Goal: Information Seeking & Learning: Learn about a topic

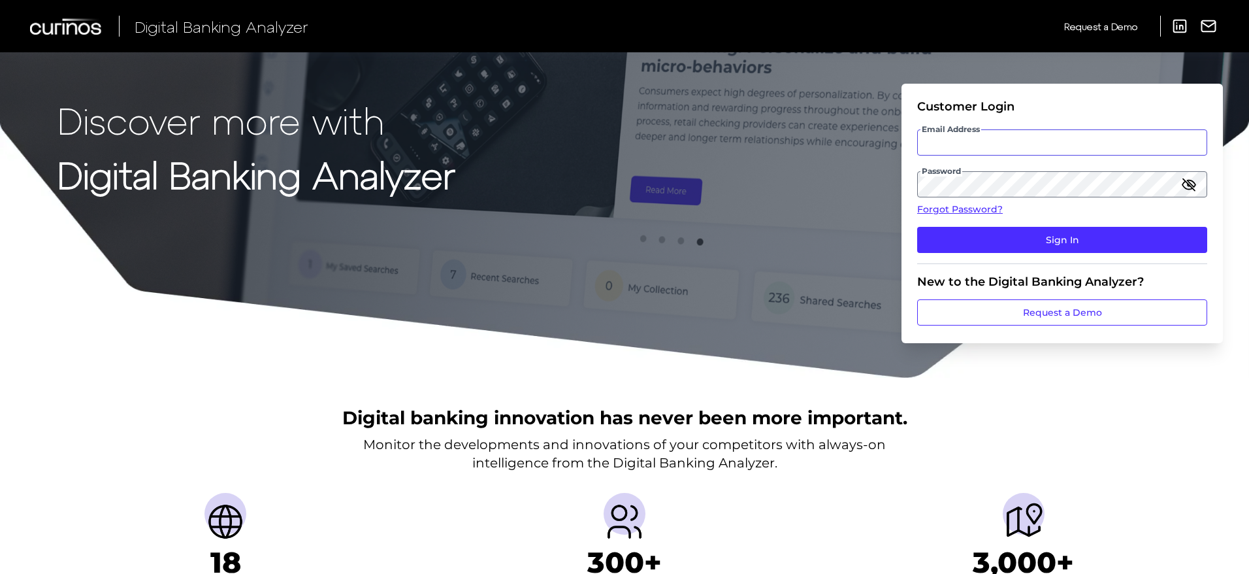
type input "[PERSON_NAME][EMAIL_ADDRESS][DOMAIN_NAME]"
click at [1016, 138] on input "[PERSON_NAME][EMAIL_ADDRESS][DOMAIN_NAME]" at bounding box center [1062, 142] width 290 height 26
click at [987, 259] on fieldset "Customer Login Email Address [EMAIL_ADDRESS][DOMAIN_NAME] Password Forgot Passw…" at bounding box center [1062, 181] width 290 height 165
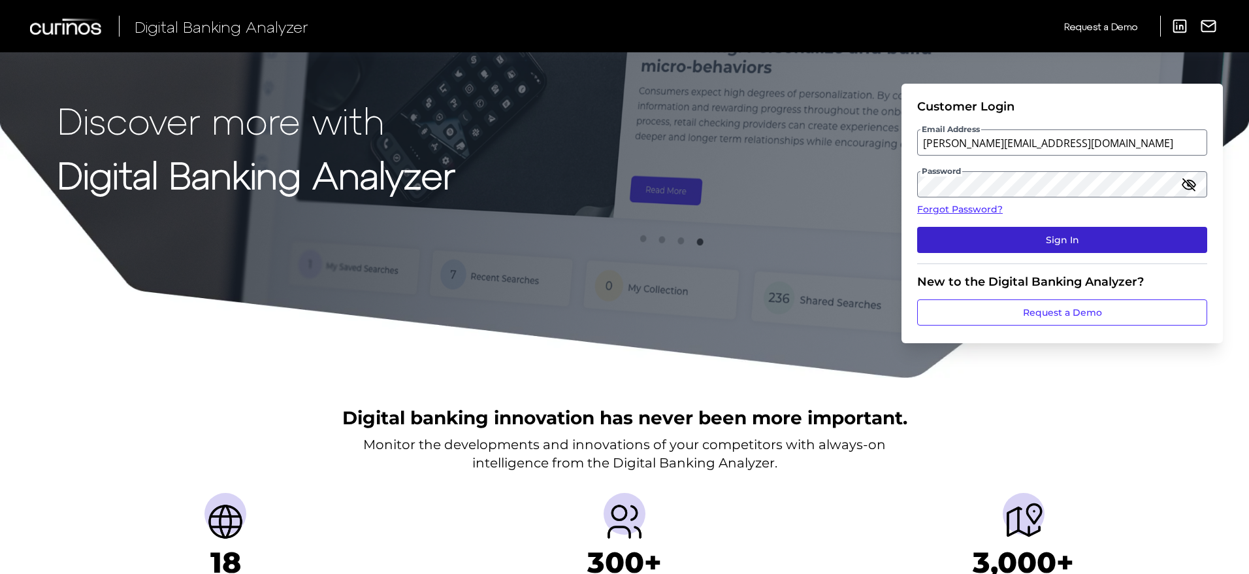
click at [978, 235] on button "Sign In" at bounding box center [1062, 240] width 290 height 26
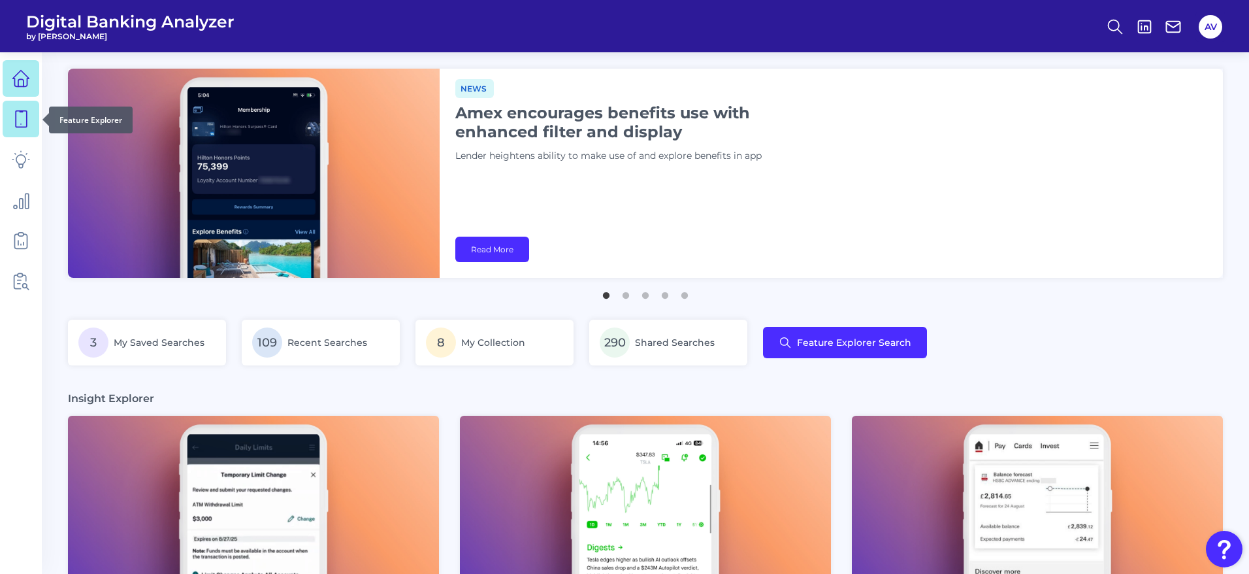
click at [29, 127] on icon at bounding box center [21, 119] width 18 height 18
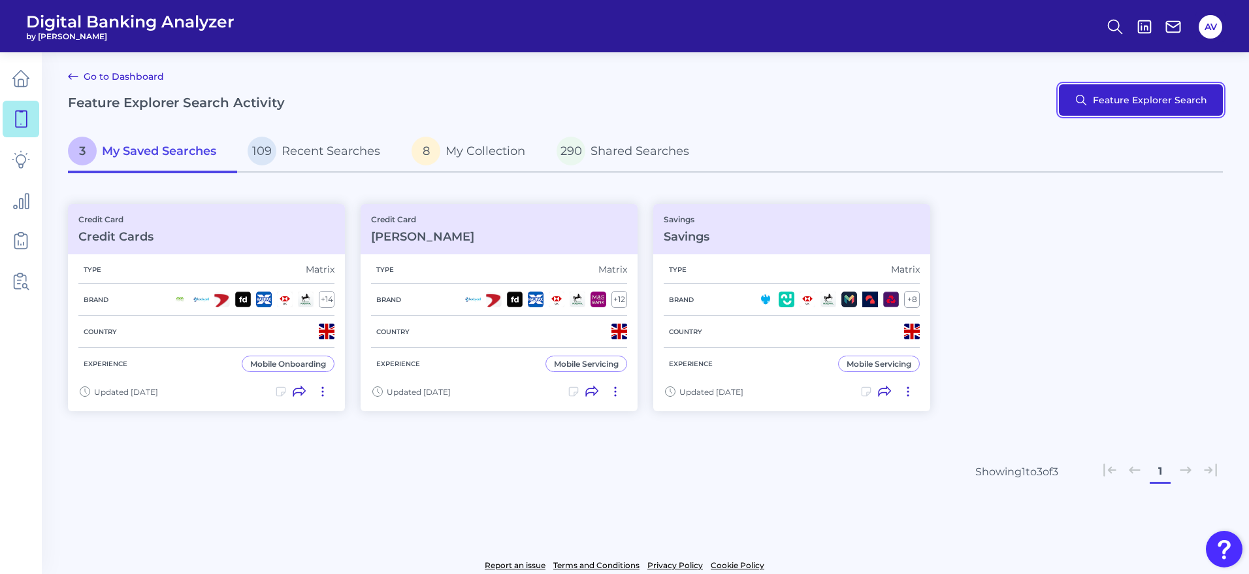
click at [1150, 93] on button "Feature Explorer Search" at bounding box center [1141, 99] width 164 height 31
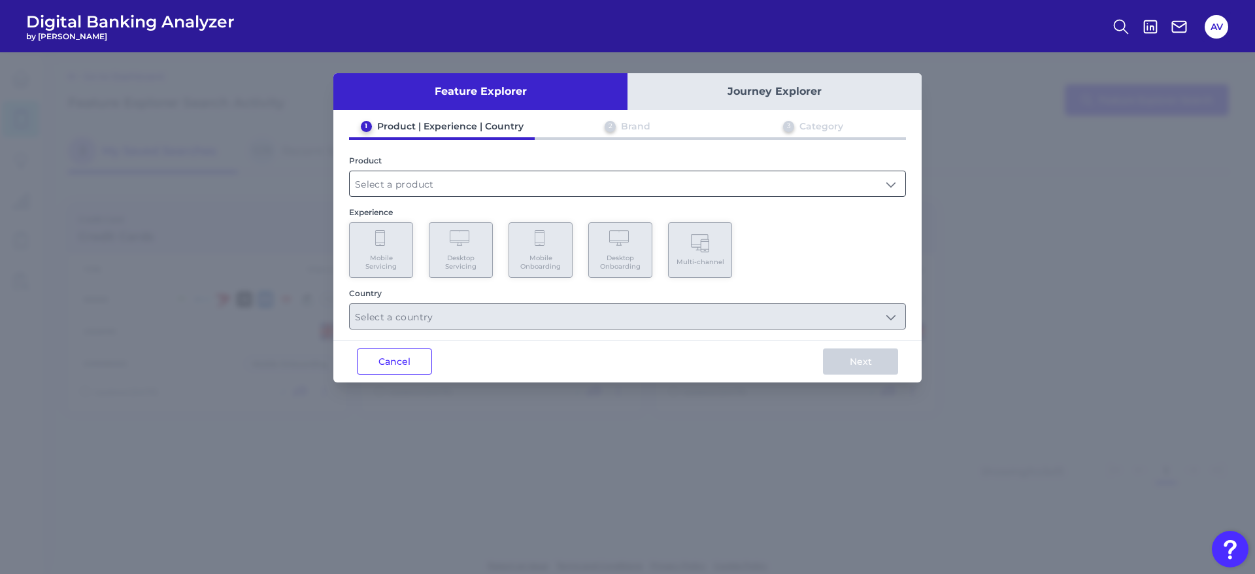
click at [598, 174] on input "text" at bounding box center [627, 183] width 555 height 25
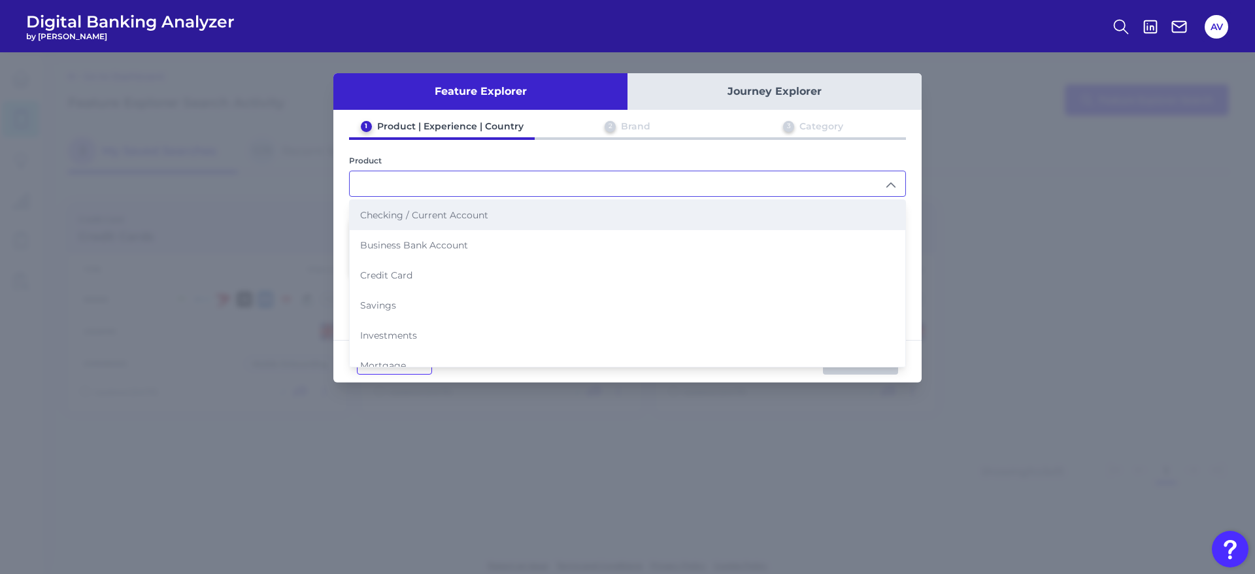
click at [465, 229] on li "Checking / Current Account" at bounding box center [627, 215] width 555 height 30
type input "Checking / Current Account"
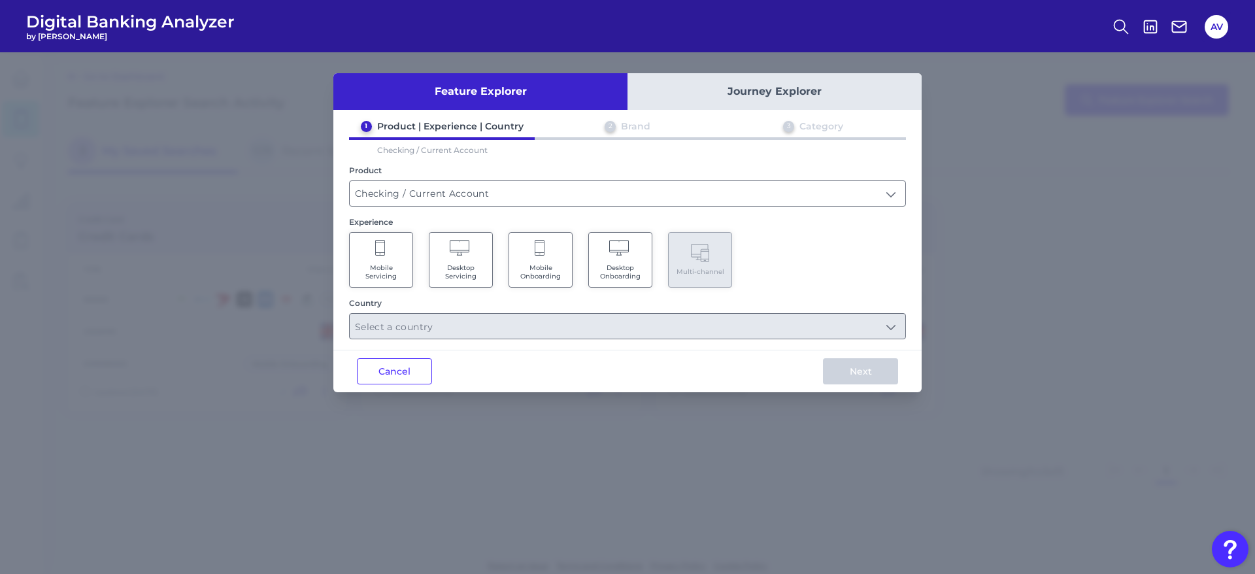
click at [408, 272] on Servicing "Mobile Servicing" at bounding box center [381, 260] width 64 height 56
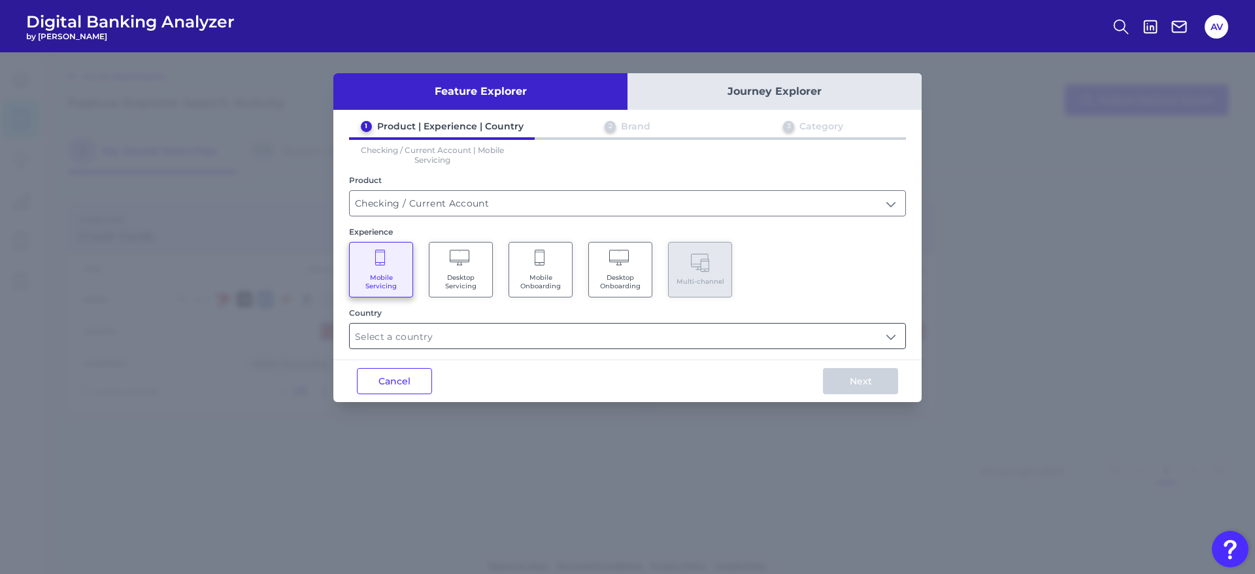
click at [467, 343] on input "text" at bounding box center [627, 335] width 555 height 25
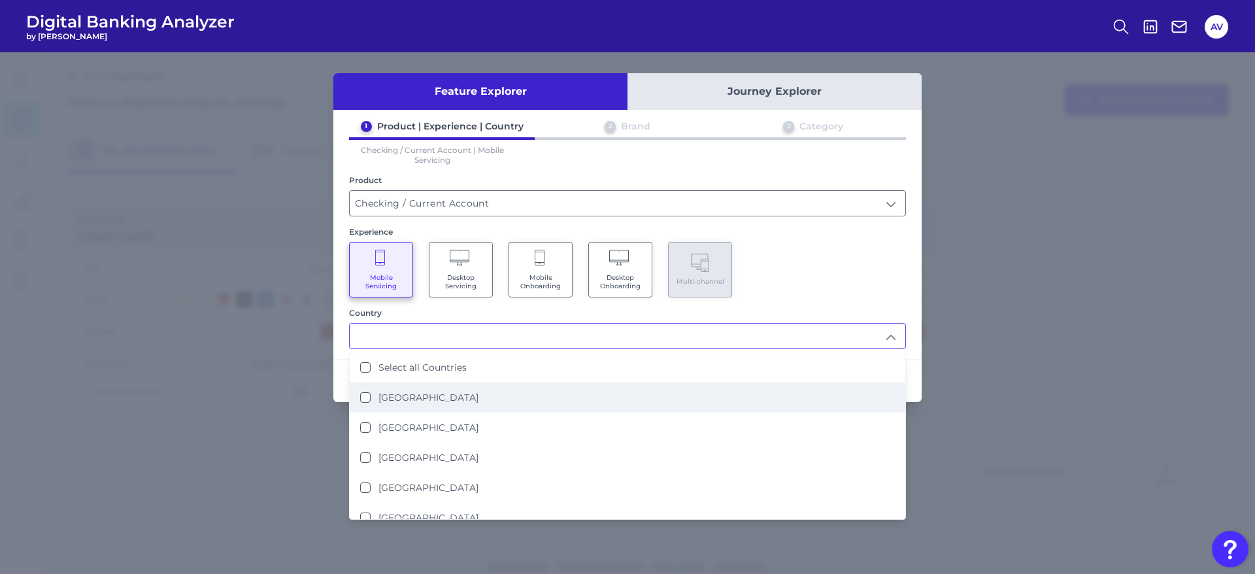
click at [474, 389] on li "[GEOGRAPHIC_DATA]" at bounding box center [627, 397] width 555 height 30
type input "[GEOGRAPHIC_DATA]"
click at [816, 316] on div "Country" at bounding box center [627, 313] width 557 height 10
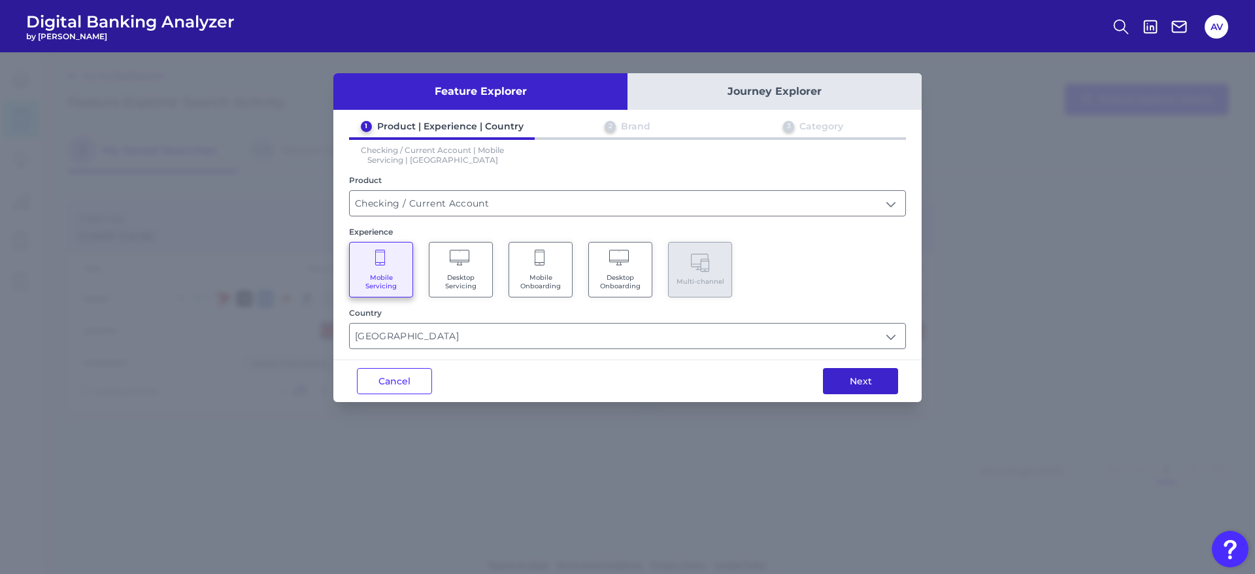
click at [849, 376] on button "Next" at bounding box center [860, 381] width 75 height 26
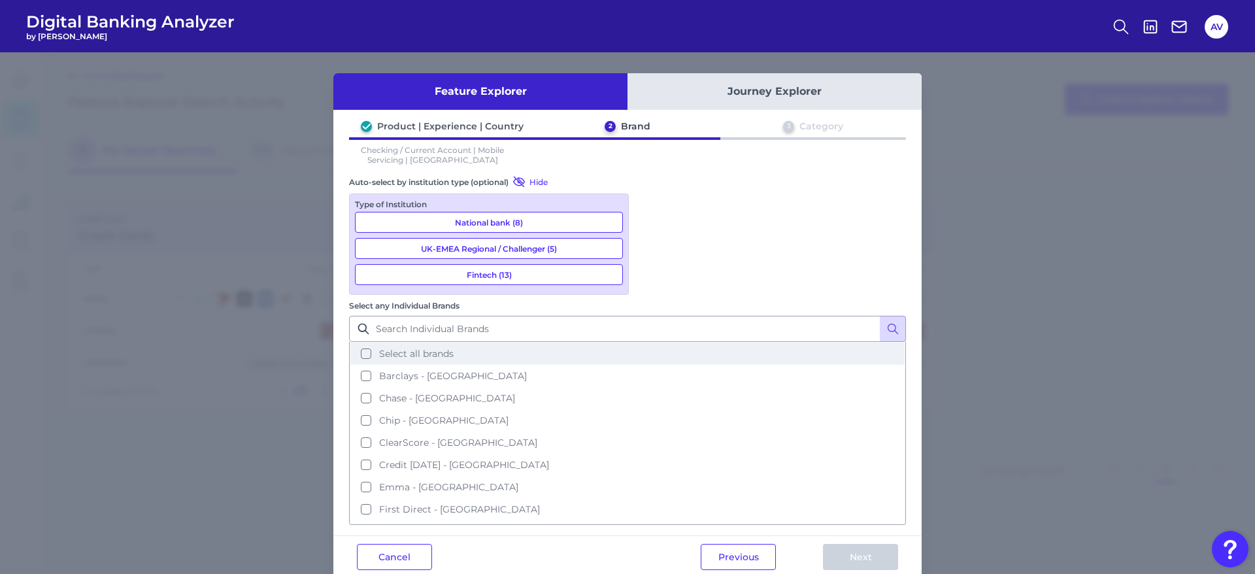
click at [656, 342] on button "Select all brands" at bounding box center [627, 353] width 554 height 22
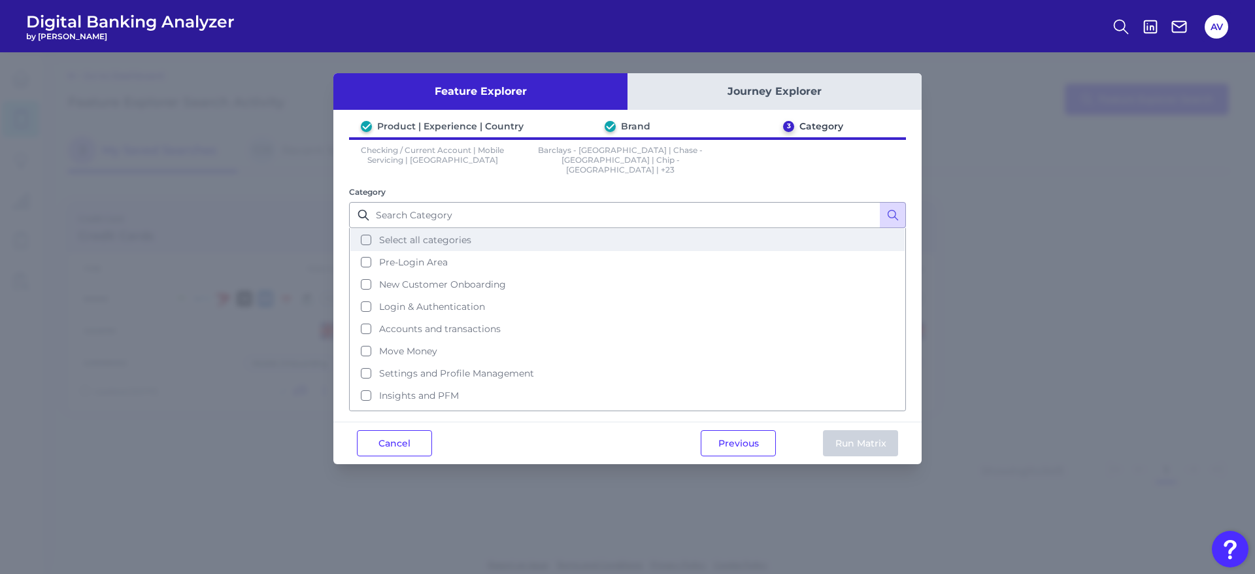
drag, startPoint x: 497, startPoint y: 223, endPoint x: 510, endPoint y: 230, distance: 14.9
click at [499, 229] on button "Select all categories" at bounding box center [627, 240] width 554 height 22
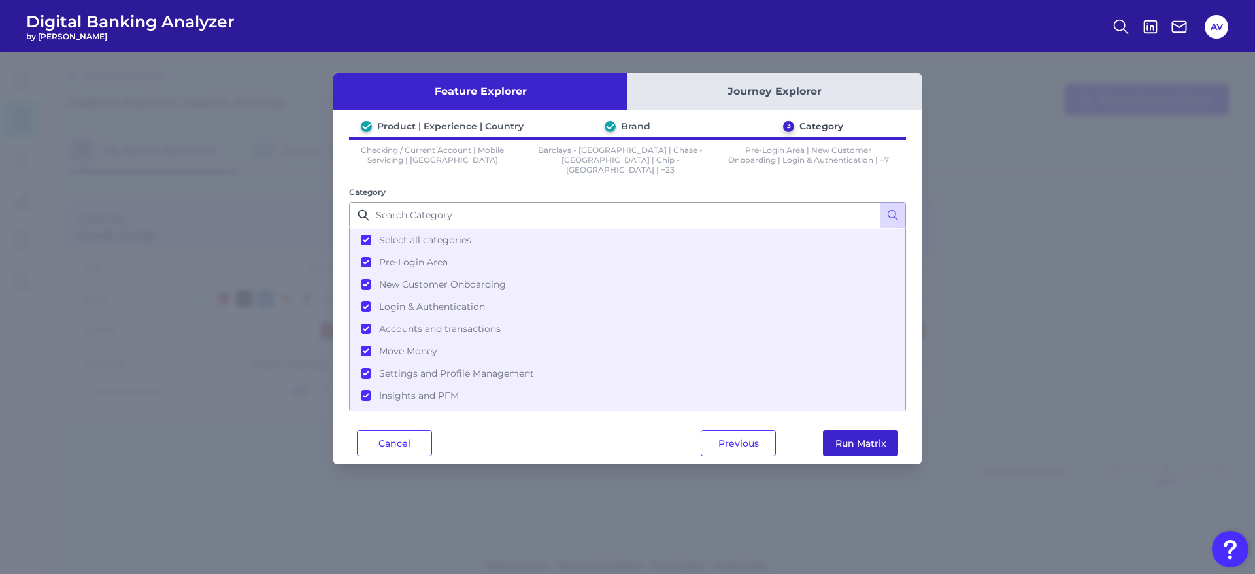
click at [889, 441] on button "Run Matrix" at bounding box center [860, 443] width 75 height 26
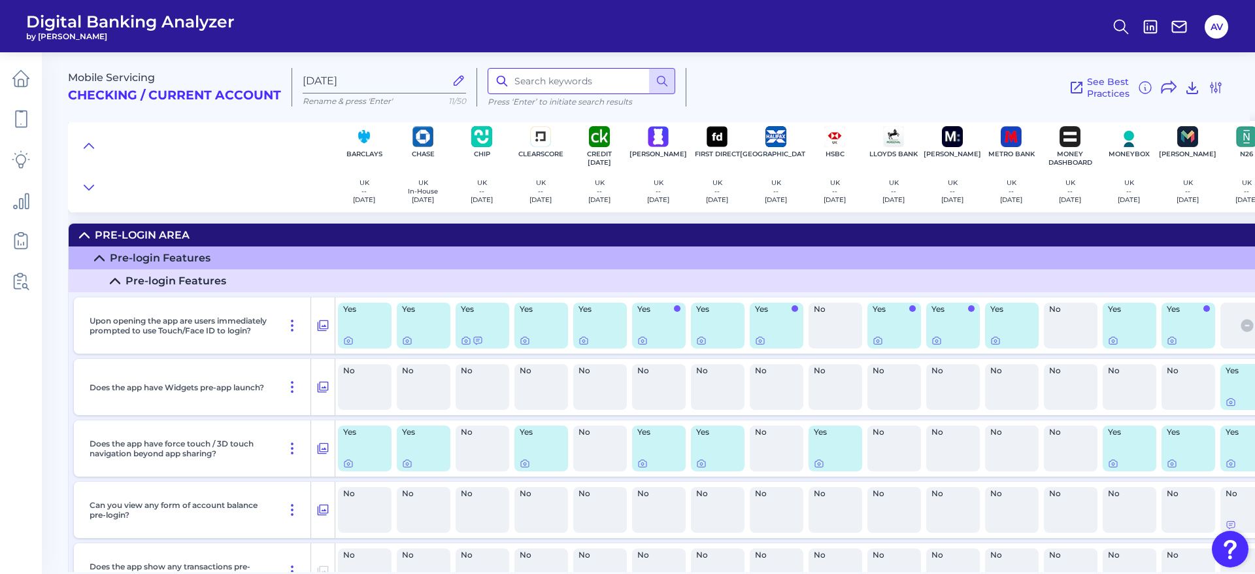
click at [578, 82] on input at bounding box center [581, 81] width 188 height 26
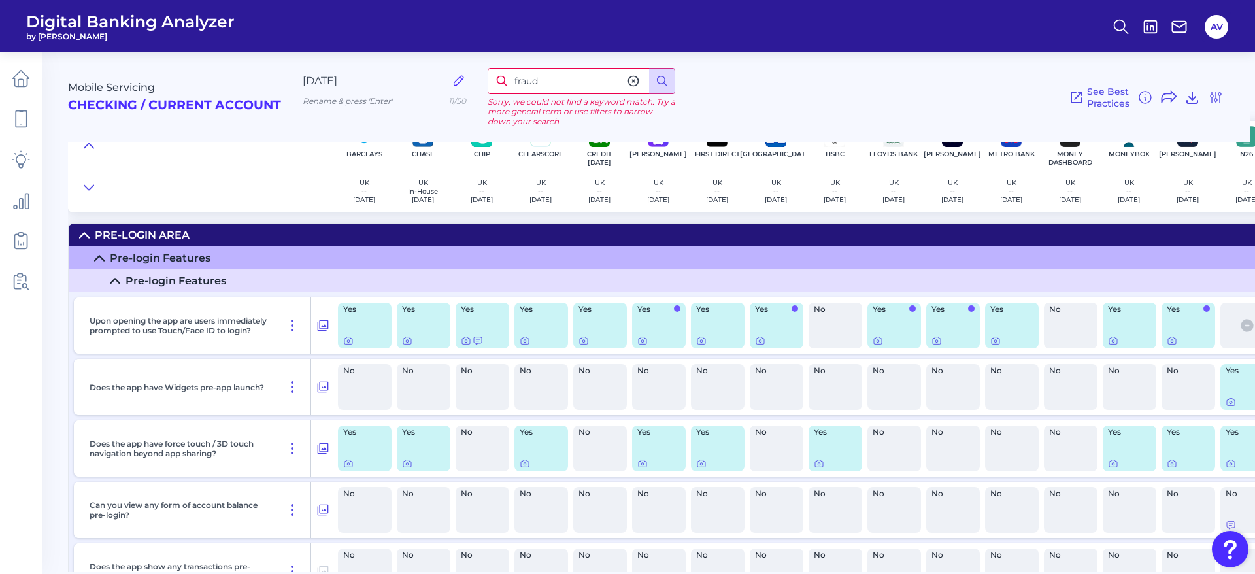
click at [610, 77] on input "fraud" at bounding box center [581, 81] width 188 height 26
type input "f"
type input "fraud"
click at [85, 225] on summary "Pre-Login Area" at bounding box center [967, 234] width 1796 height 23
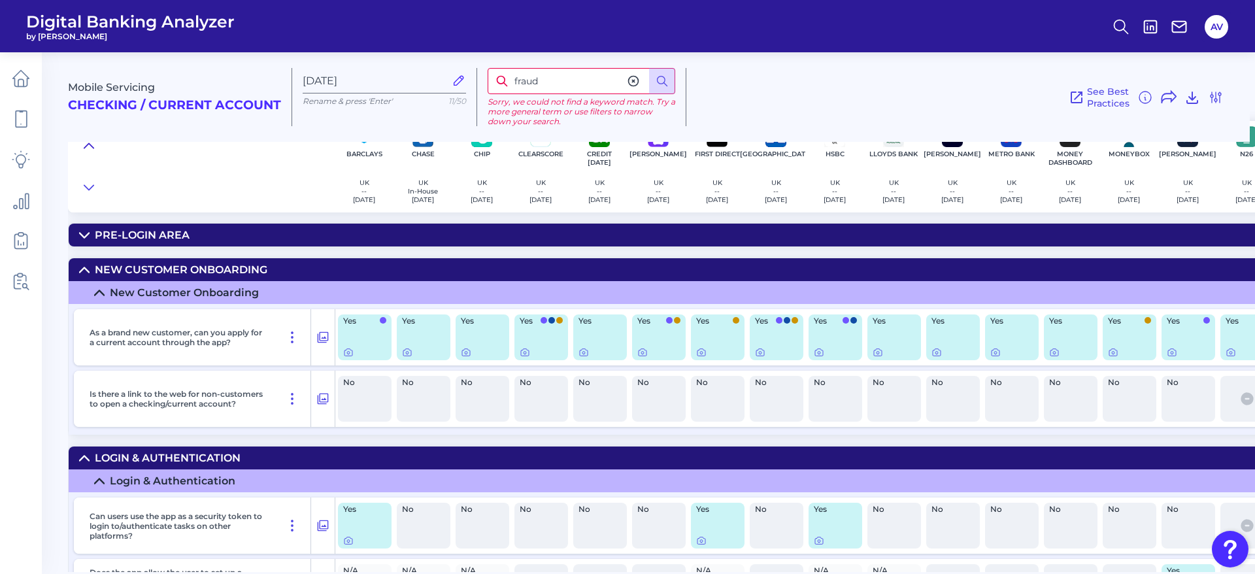
click at [86, 145] on icon at bounding box center [88, 145] width 9 height 5
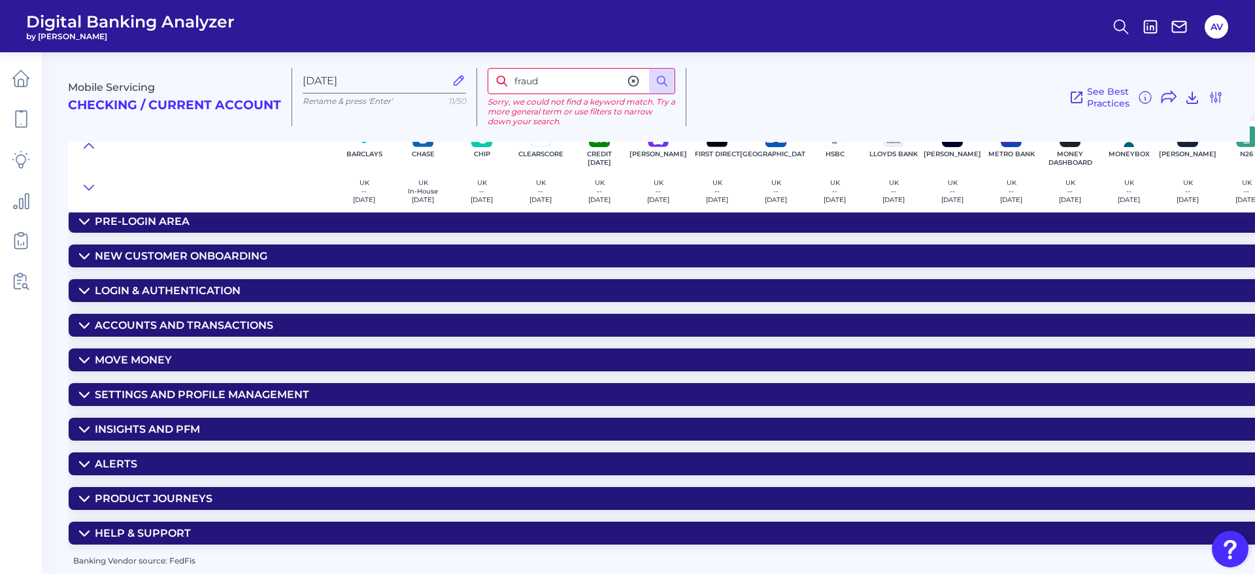
scroll to position [19, 0]
click at [222, 289] on div "Login & Authentication" at bounding box center [168, 290] width 146 height 12
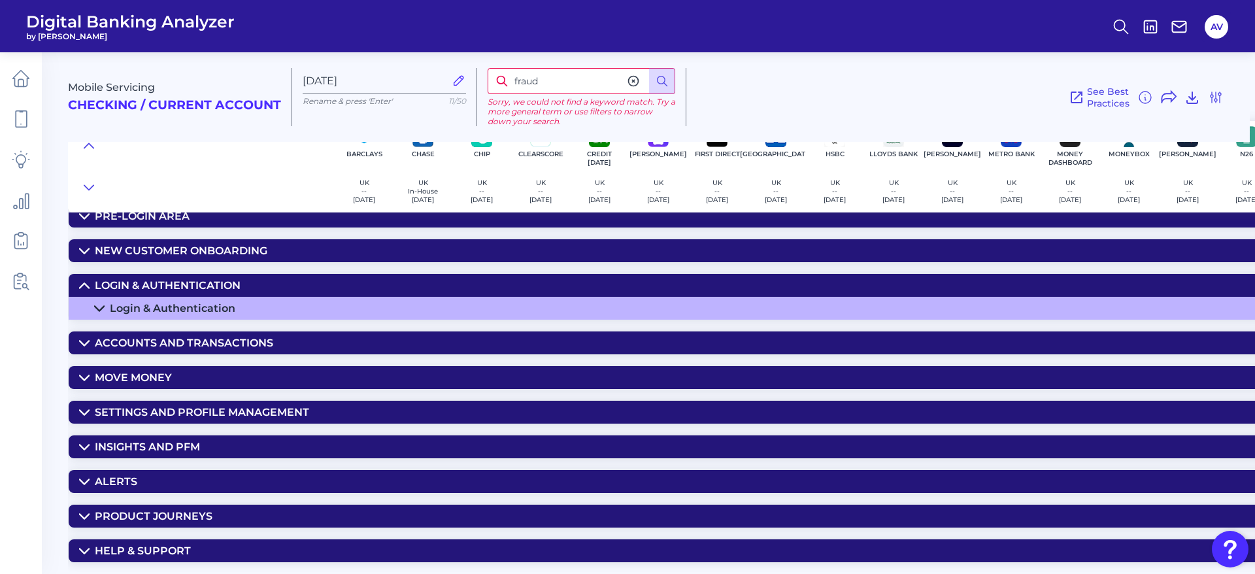
click at [217, 307] on div "Login & Authentication" at bounding box center [172, 308] width 125 height 12
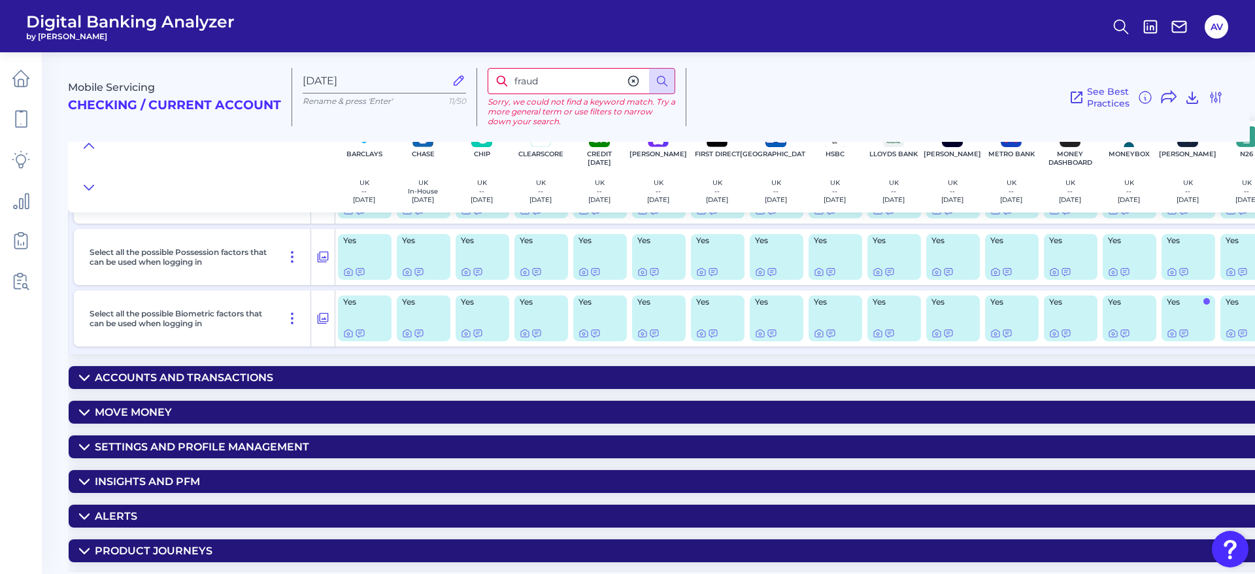
scroll to position [509, 0]
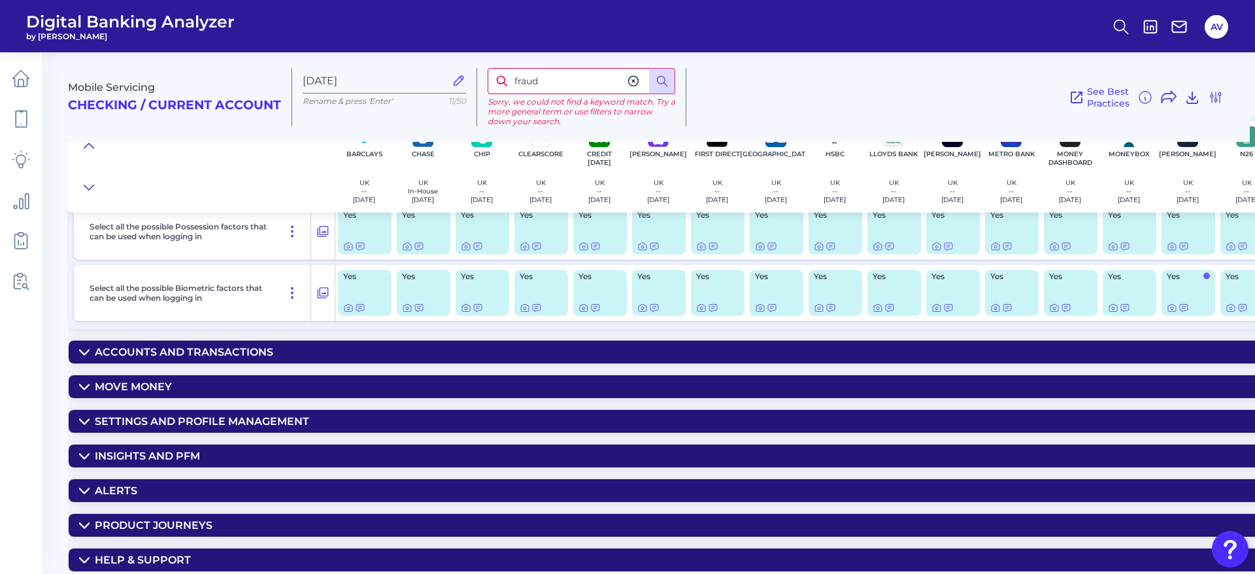
click at [229, 350] on div "Accounts and transactions" at bounding box center [184, 352] width 178 height 12
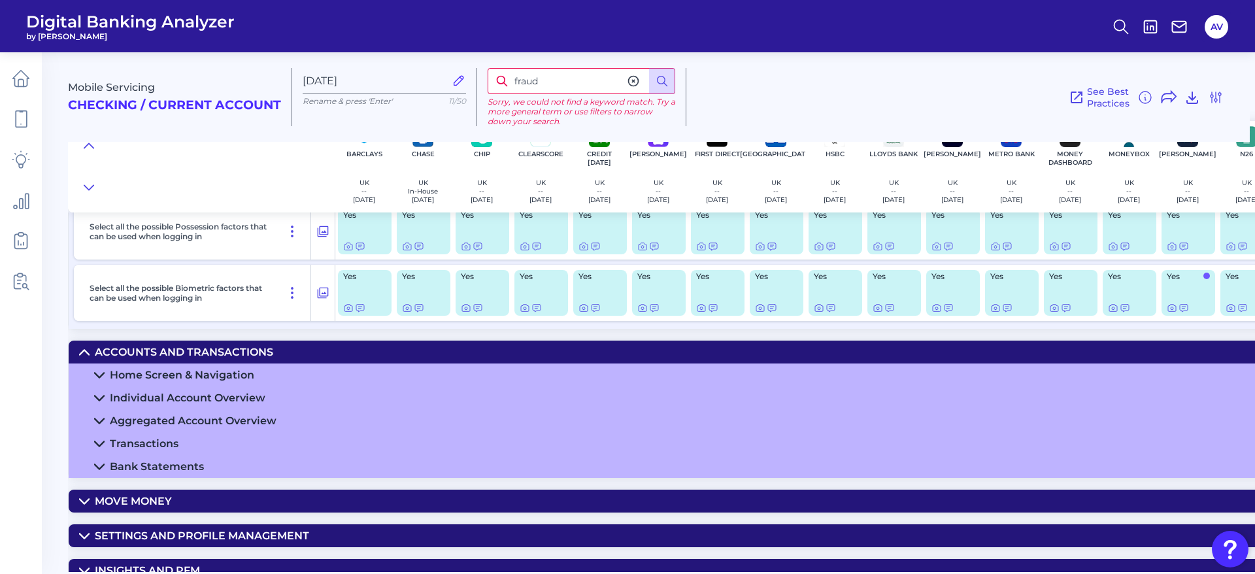
click at [252, 373] on div "Home Screen & Navigation" at bounding box center [182, 375] width 144 height 12
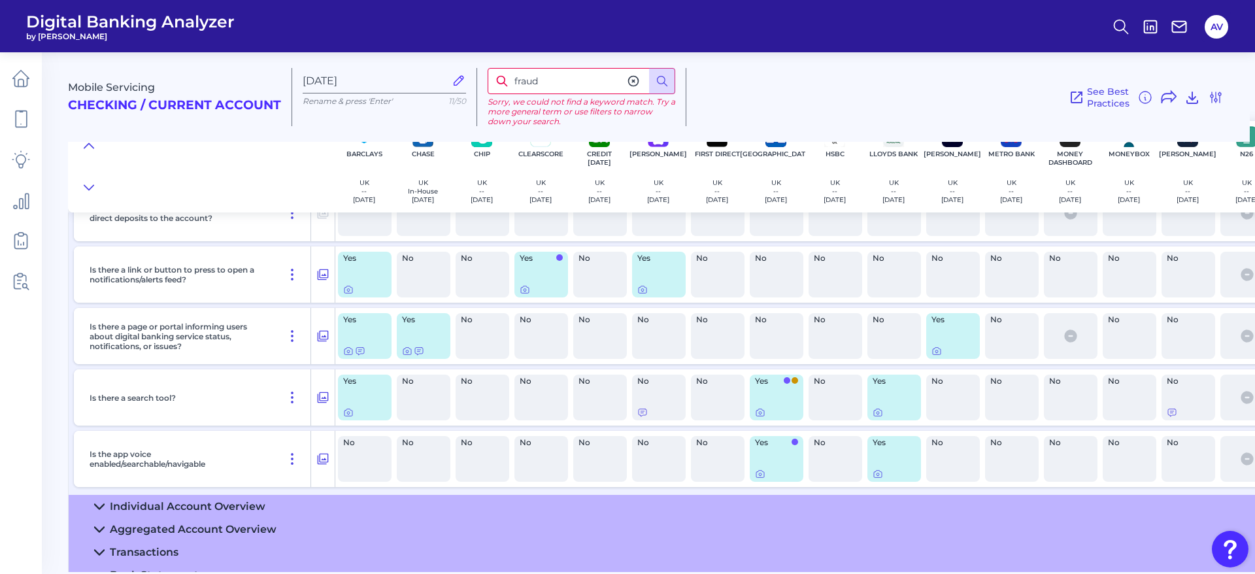
scroll to position [1489, 0]
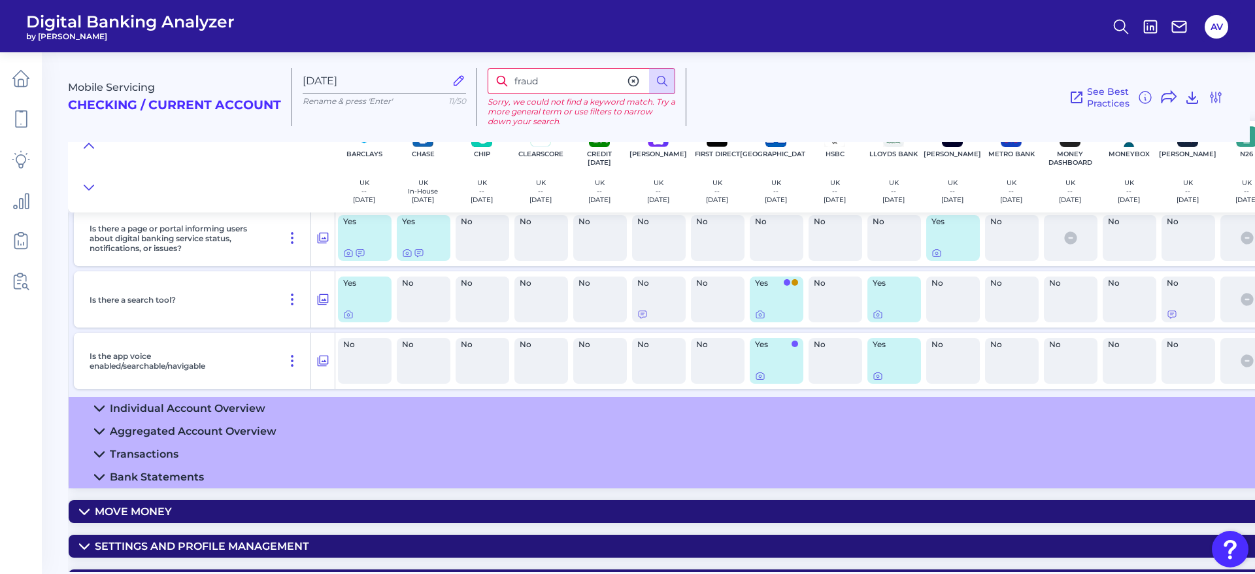
click at [231, 397] on summary "Individual Account Overview" at bounding box center [967, 408] width 1796 height 23
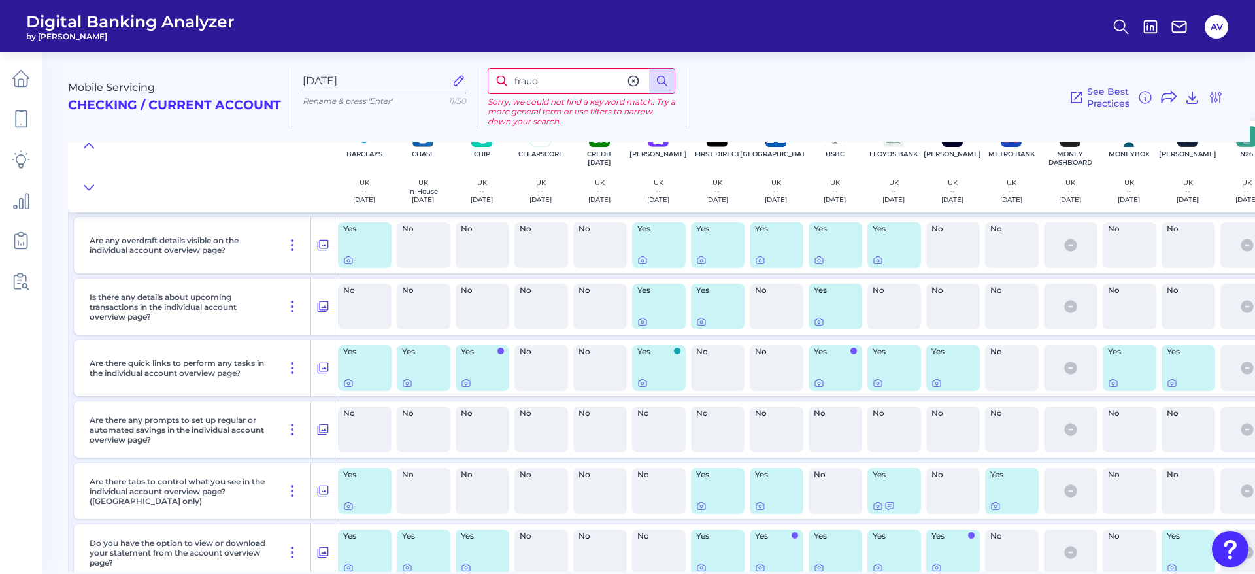
scroll to position [2175, 0]
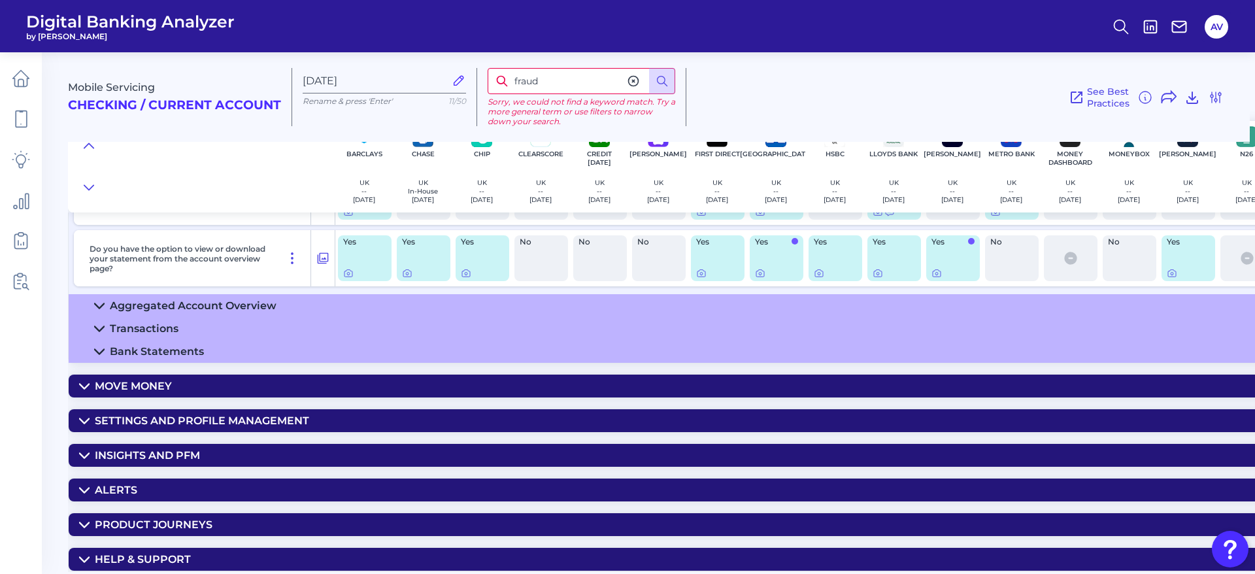
click at [178, 305] on div "Aggregated Account Overview" at bounding box center [193, 305] width 167 height 12
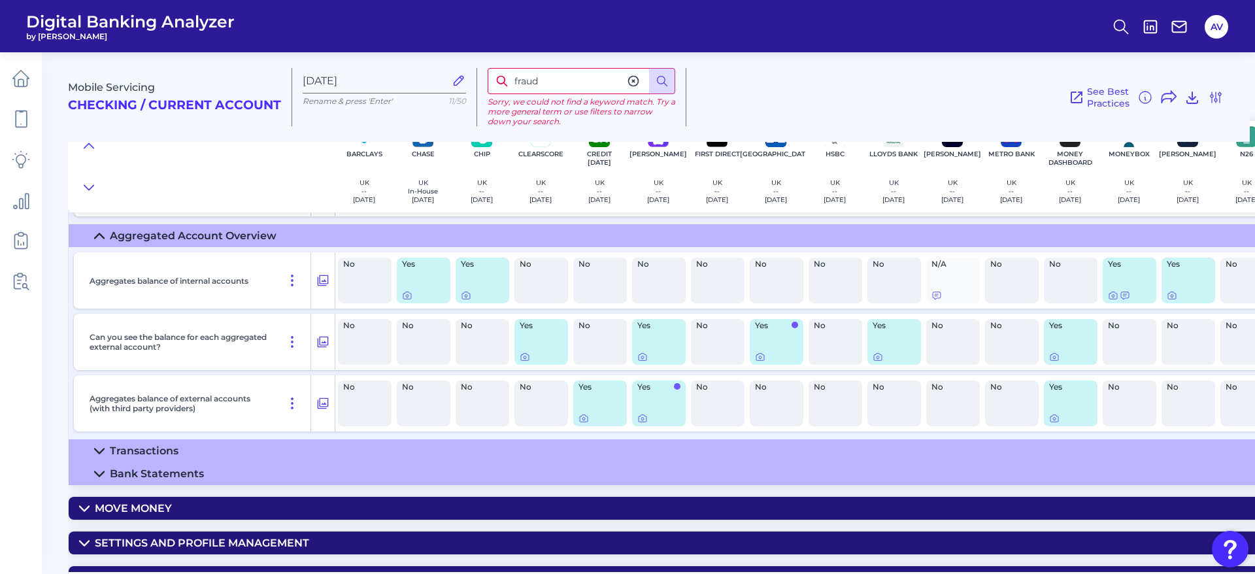
scroll to position [2273, 0]
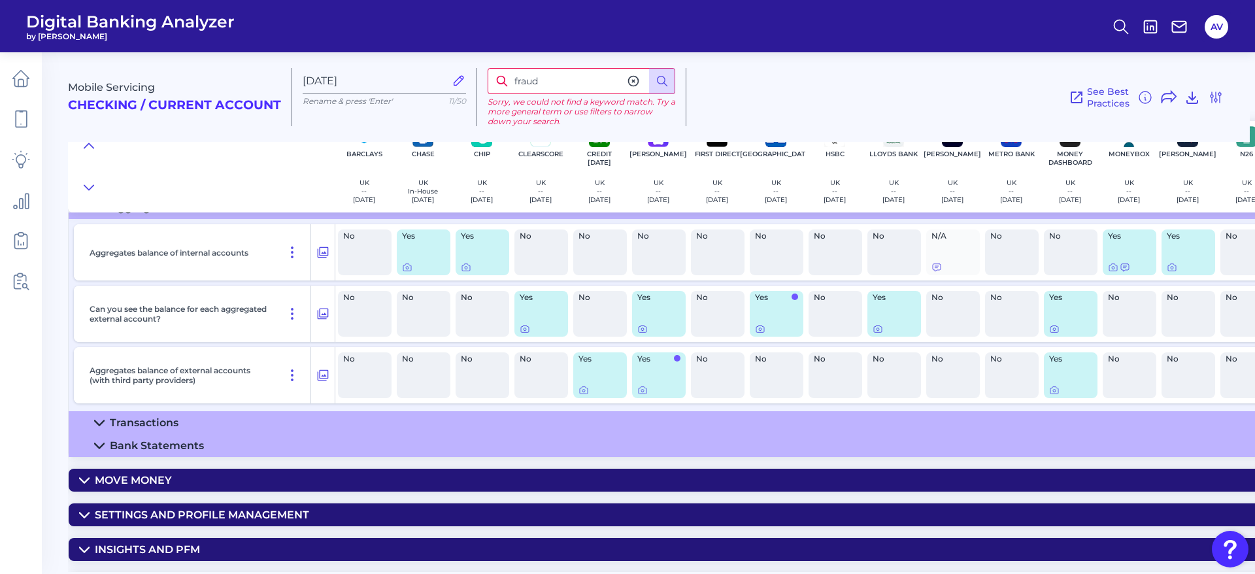
click at [199, 419] on summary "Transactions" at bounding box center [967, 422] width 1796 height 23
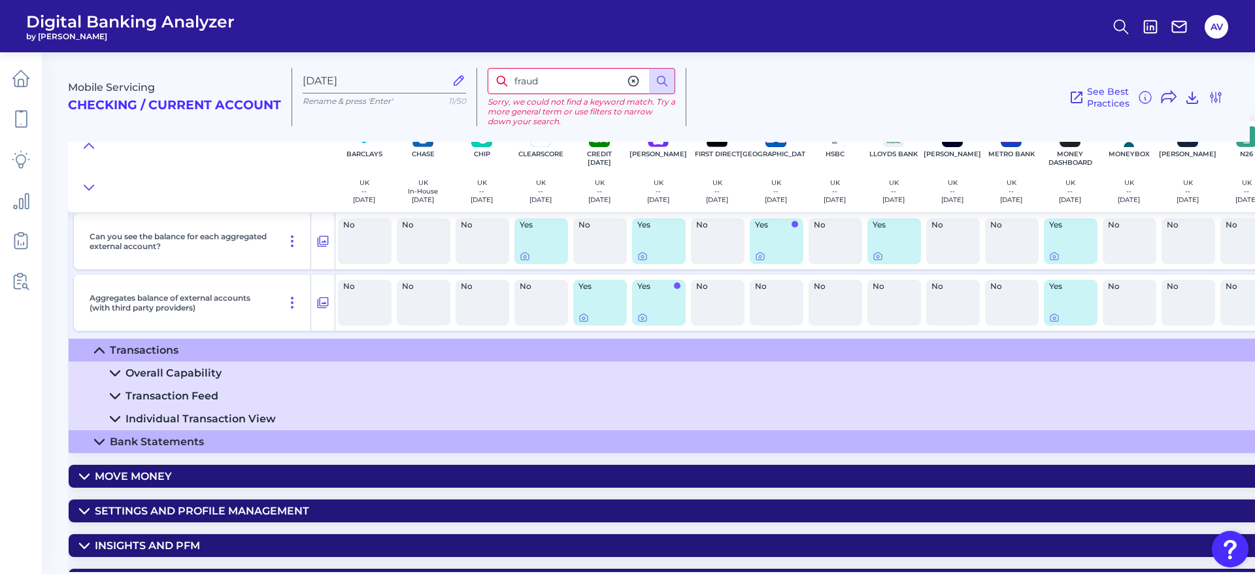
scroll to position [2371, 0]
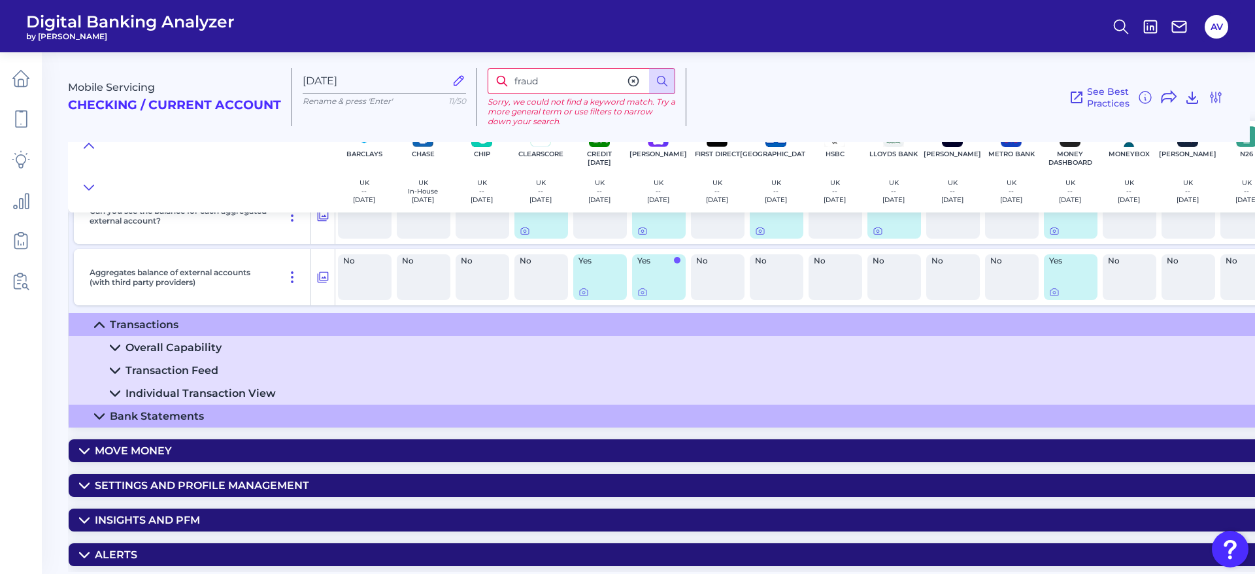
click at [197, 410] on div "Bank Statements" at bounding box center [157, 416] width 94 height 12
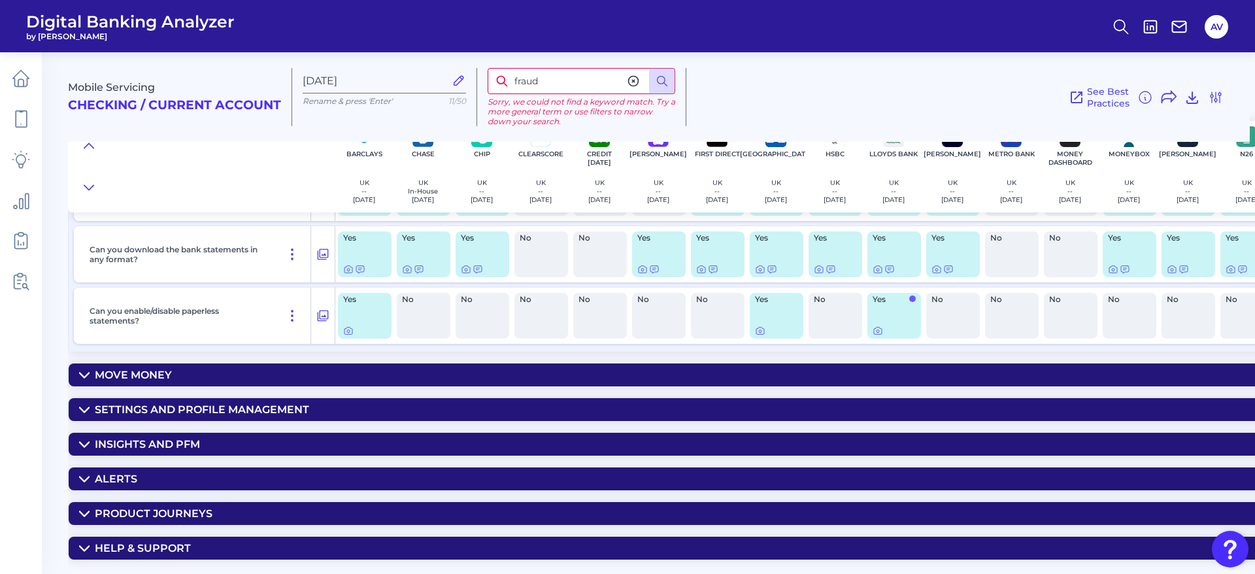
scroll to position [2721, 0]
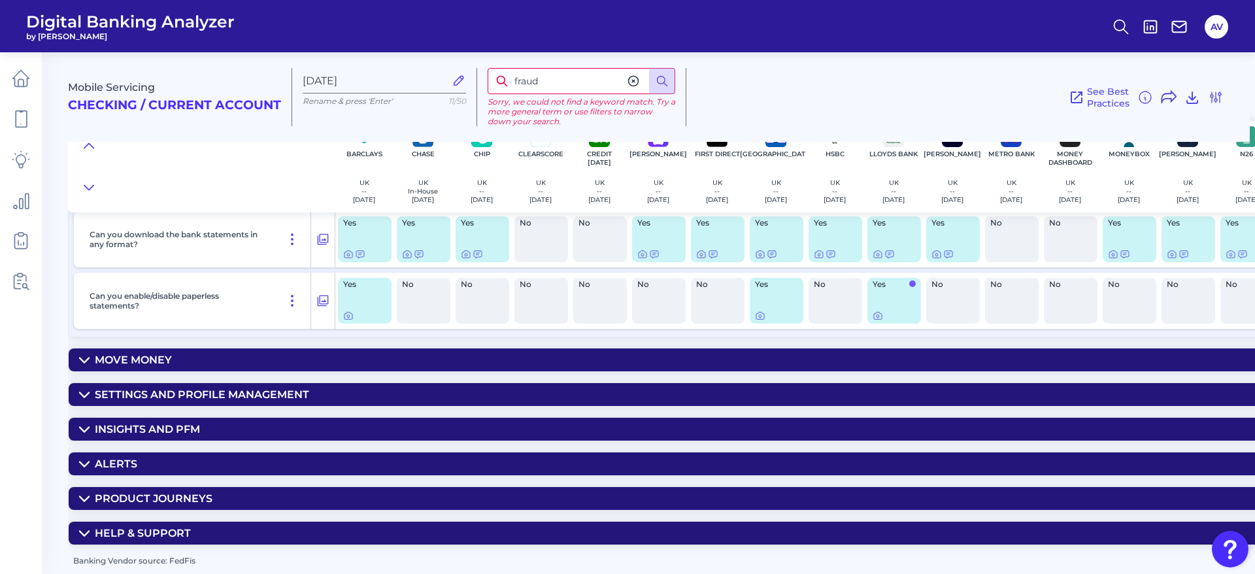
click at [232, 350] on summary "Move Money" at bounding box center [967, 359] width 1796 height 23
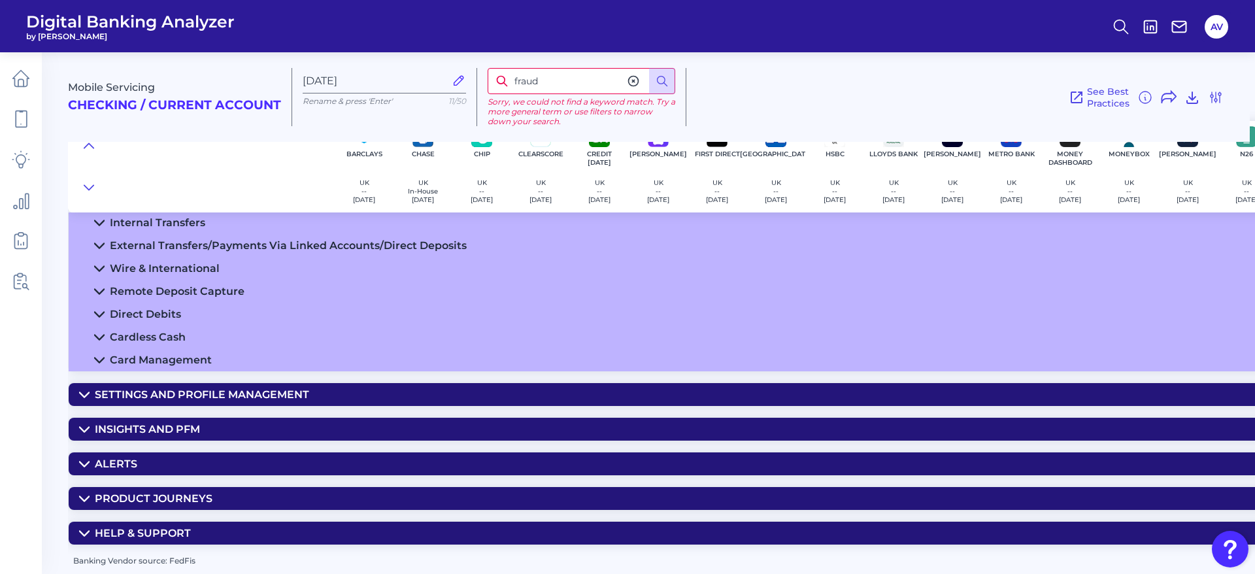
scroll to position [2927, 0]
click at [196, 359] on div "Card Management" at bounding box center [161, 360] width 102 height 12
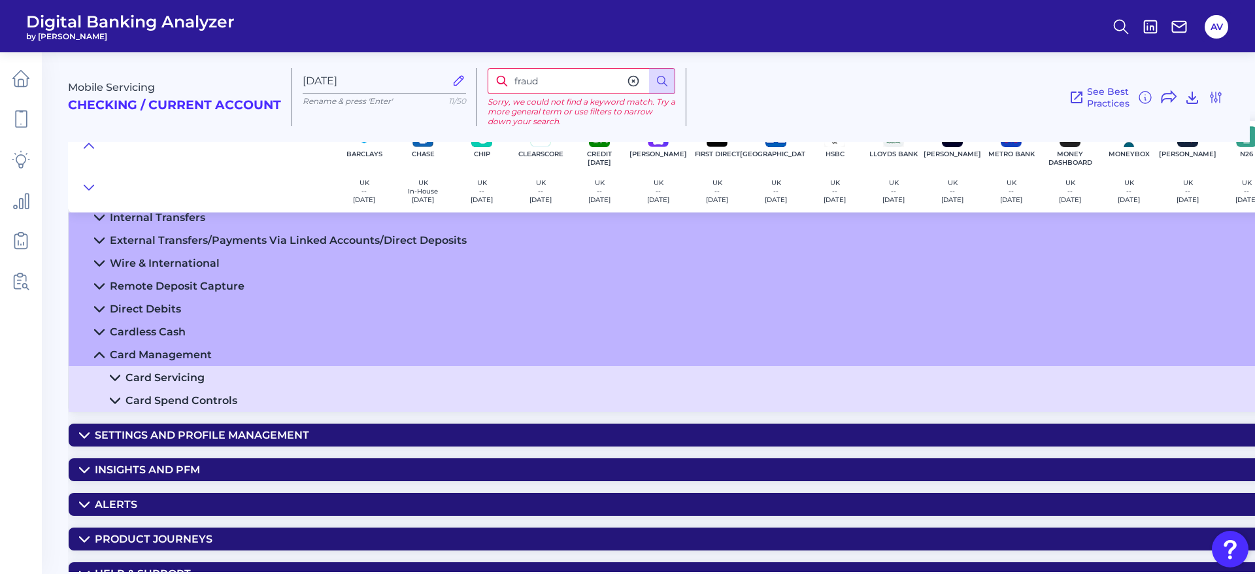
click at [211, 375] on summary "Card Servicing" at bounding box center [967, 377] width 1796 height 23
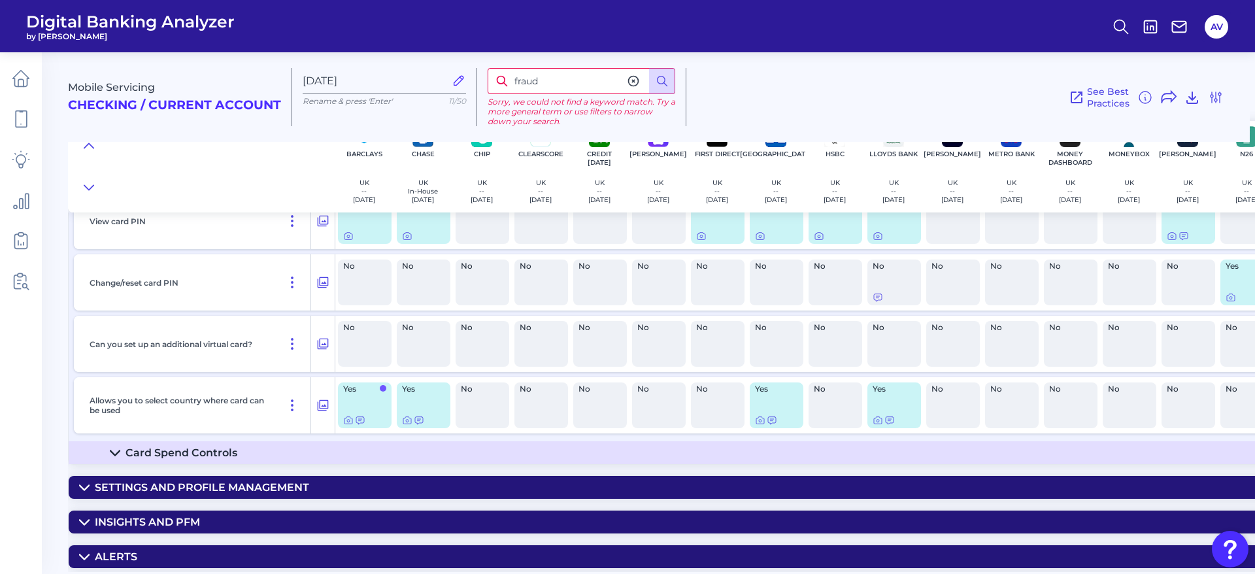
scroll to position [3515, 0]
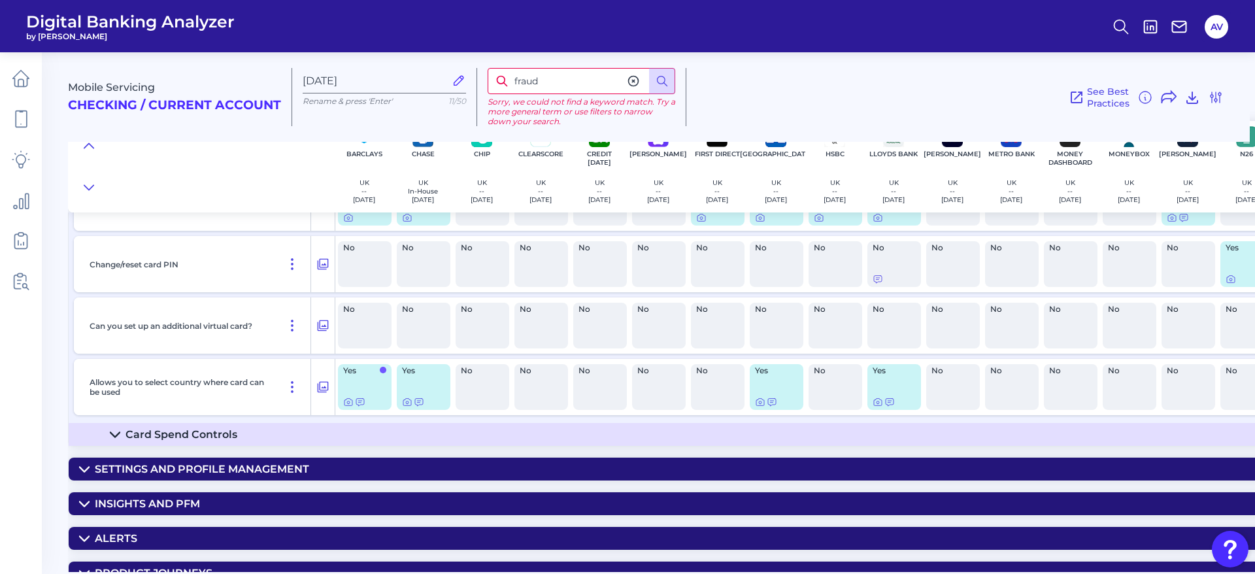
click at [246, 431] on summary "Card Spend Controls" at bounding box center [967, 434] width 1796 height 23
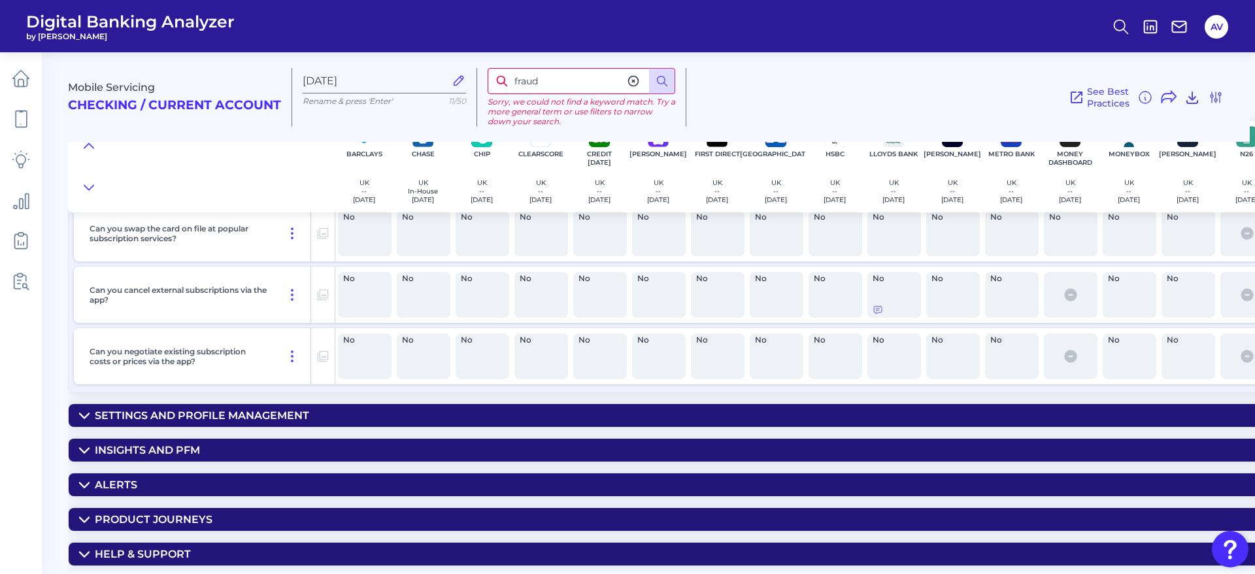
scroll to position [4278, 0]
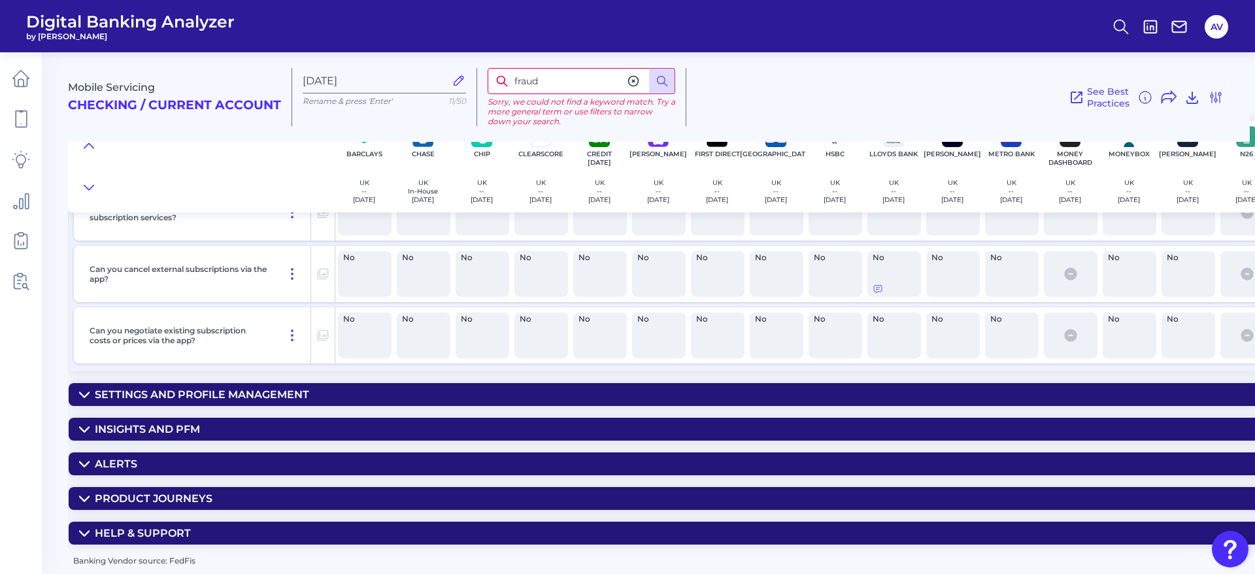
click at [266, 388] on div "Settings and Profile Management" at bounding box center [202, 394] width 214 height 12
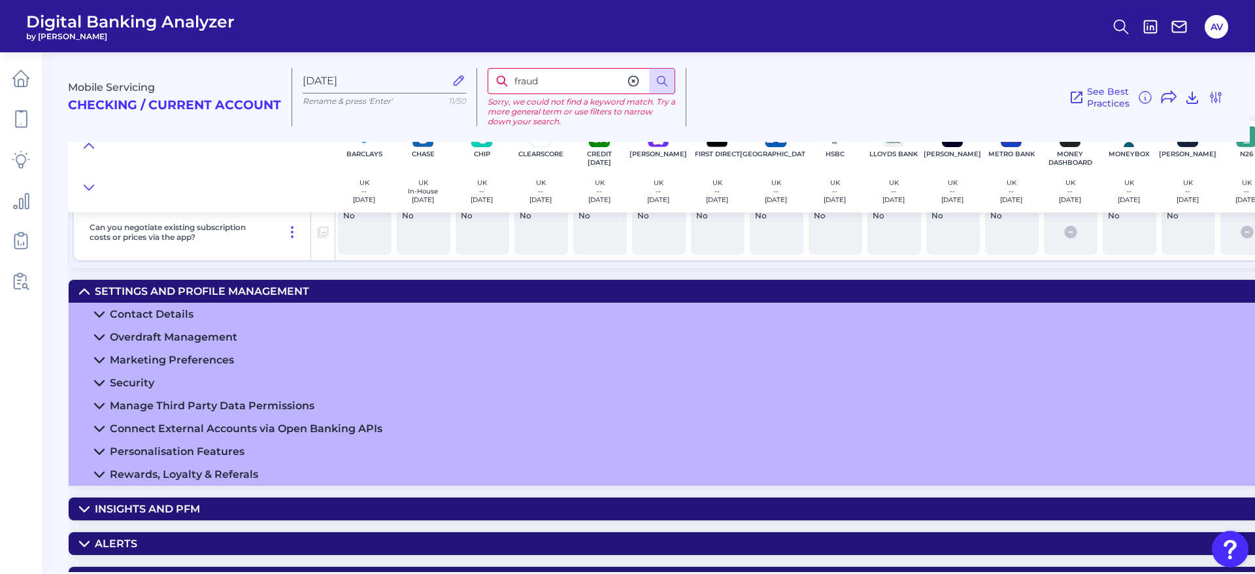
scroll to position [4461, 0]
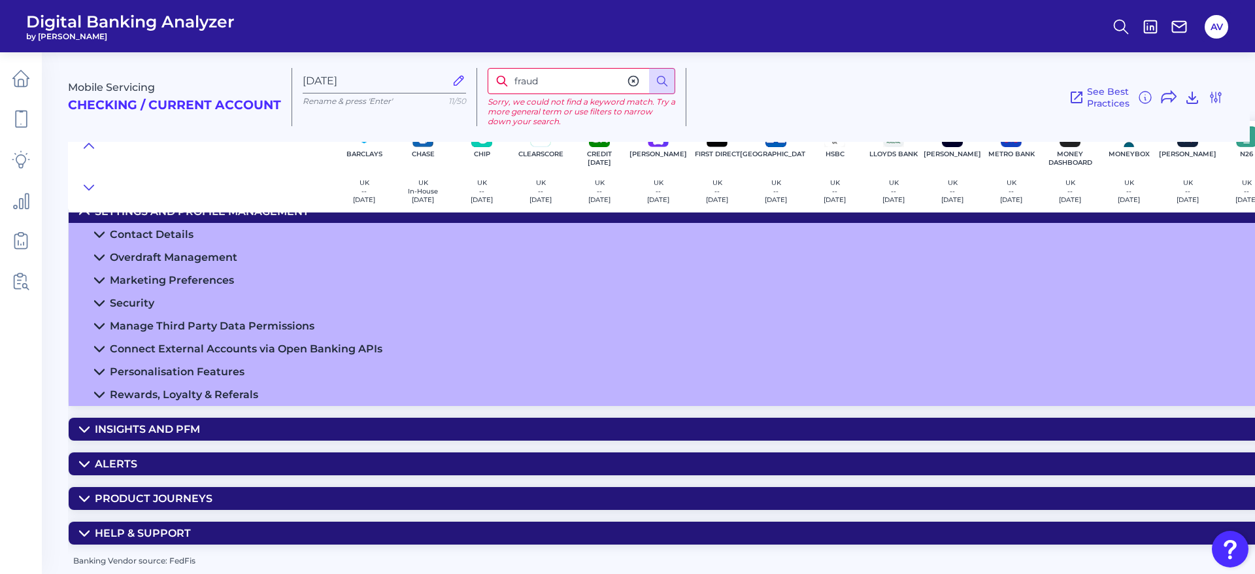
click at [216, 410] on div "Mobile Servicing Checking / Current Account [DATE] Rename & press 'Enter' 11/50…" at bounding box center [661, 306] width 1187 height 529
click at [216, 419] on summary "Insights and PFM" at bounding box center [967, 429] width 1796 height 23
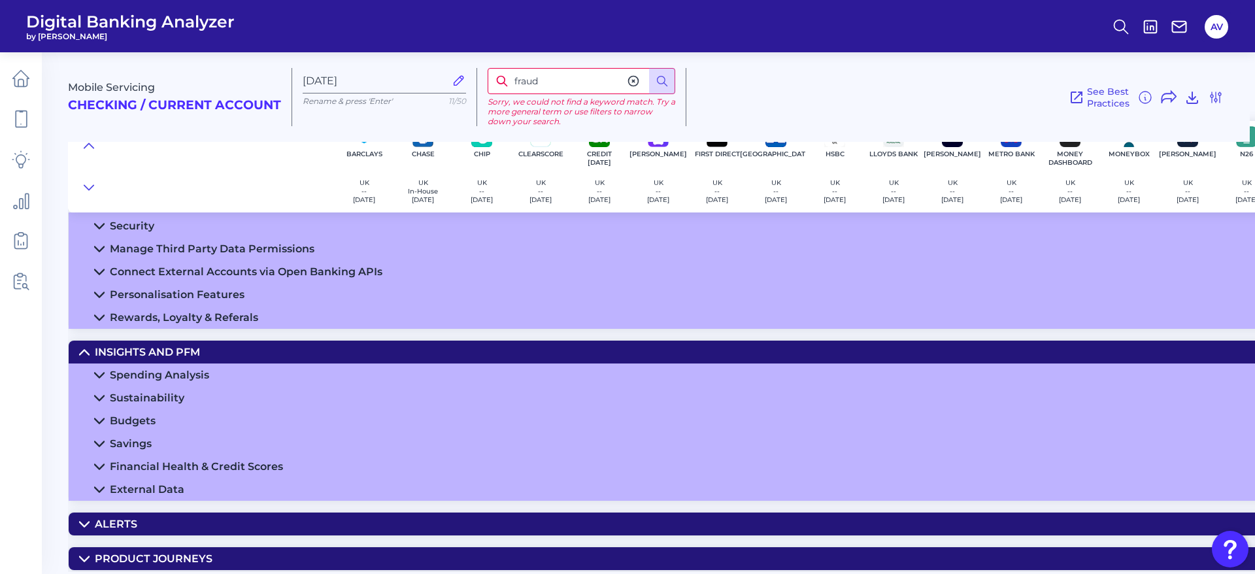
scroll to position [4559, 0]
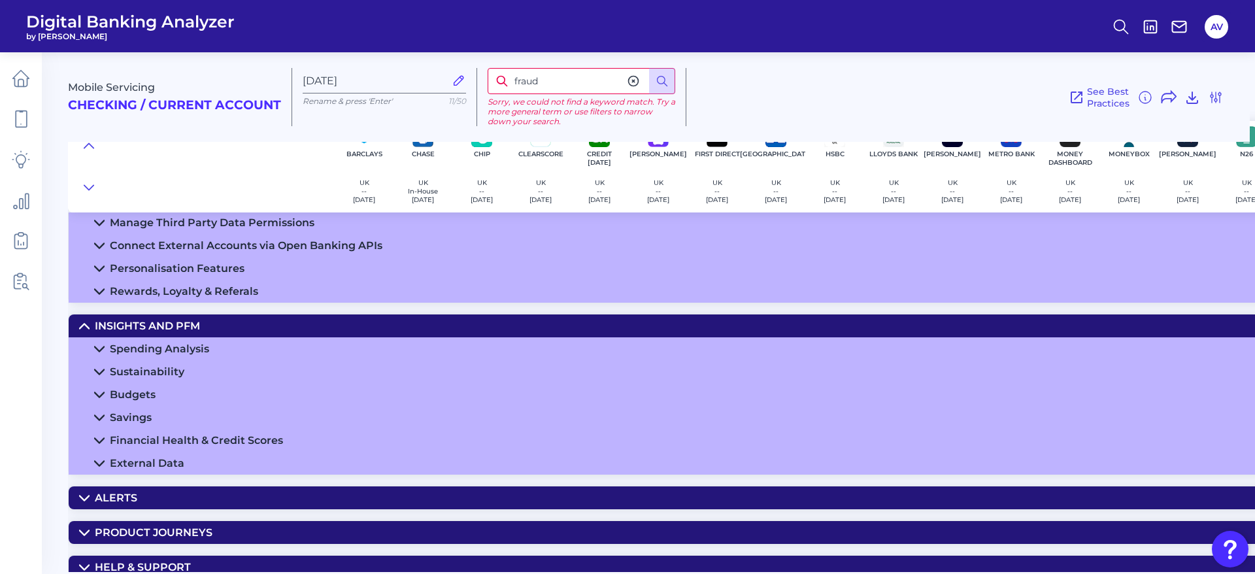
click at [225, 478] on div "Mobile Servicing Checking / Current Account [DATE] Rename & press 'Enter' 11/50…" at bounding box center [661, 306] width 1187 height 529
click at [238, 486] on details "Alerts Managing Alerts in App Can alerts be managed in app? Yes No No Yes Yes Y…" at bounding box center [966, 498] width 1797 height 24
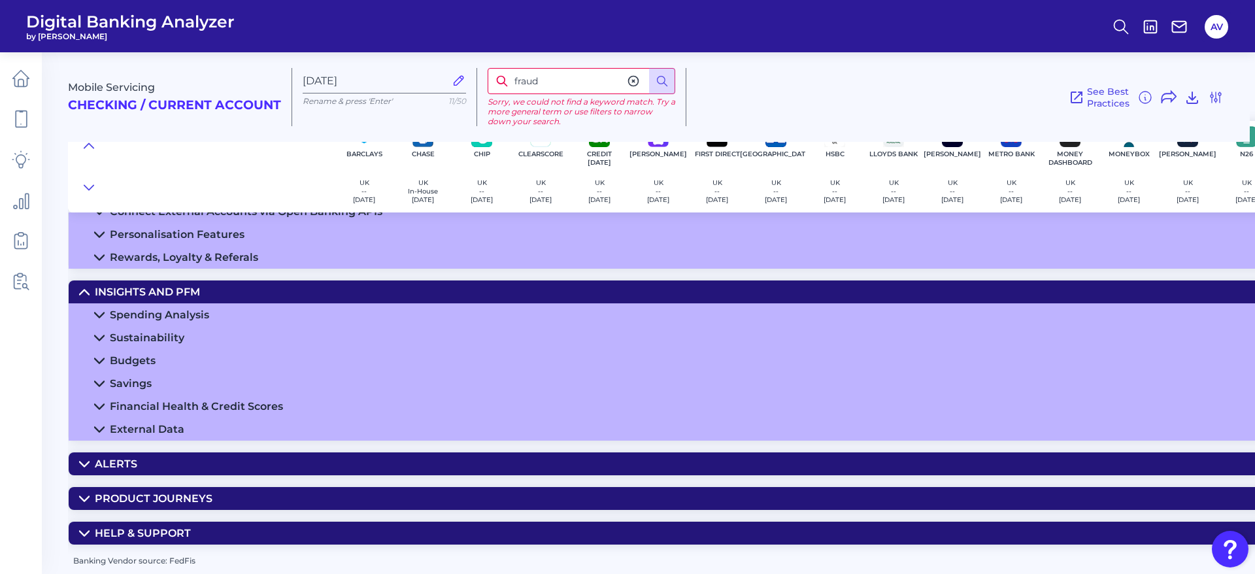
click at [239, 493] on summary "Product Journeys" at bounding box center [967, 498] width 1796 height 23
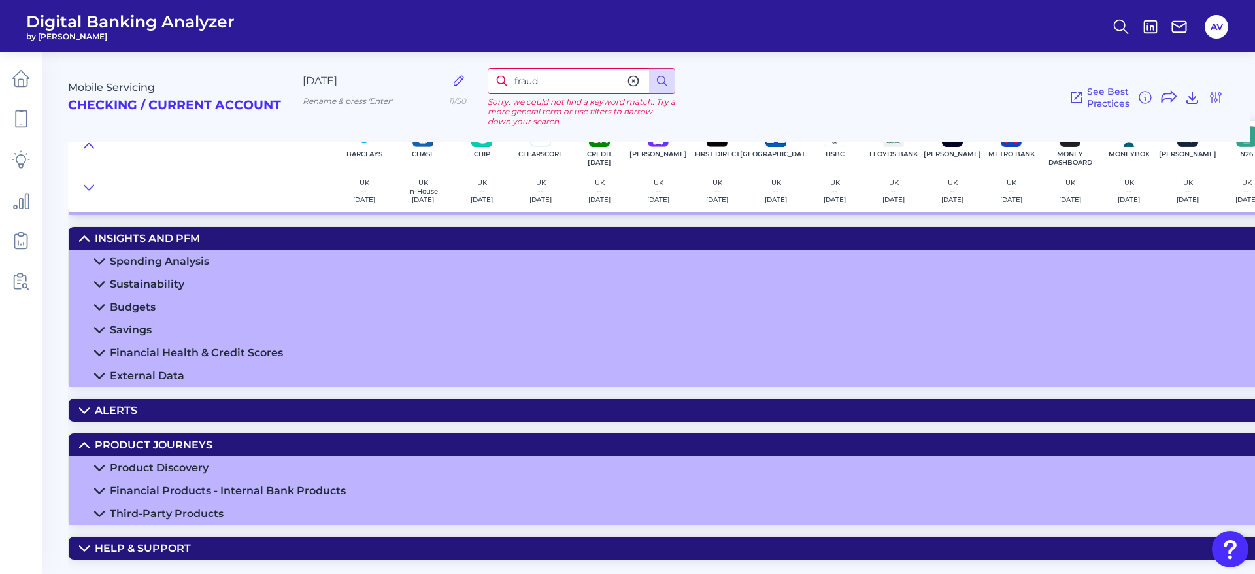
scroll to position [4667, 0]
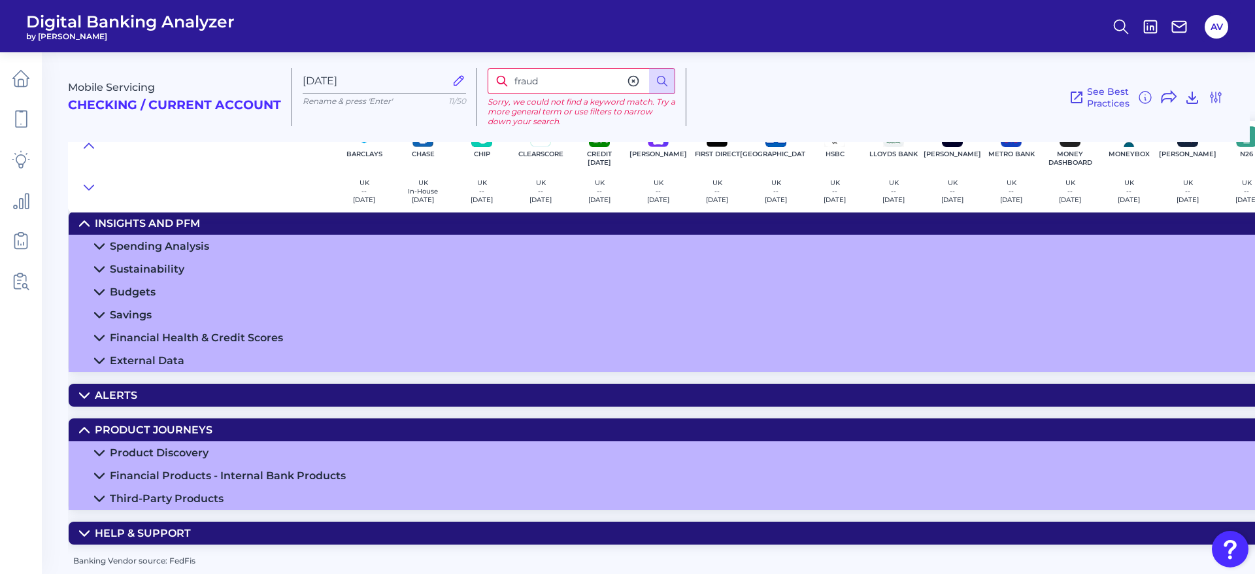
click at [241, 523] on summary "Help & Support" at bounding box center [967, 532] width 1796 height 23
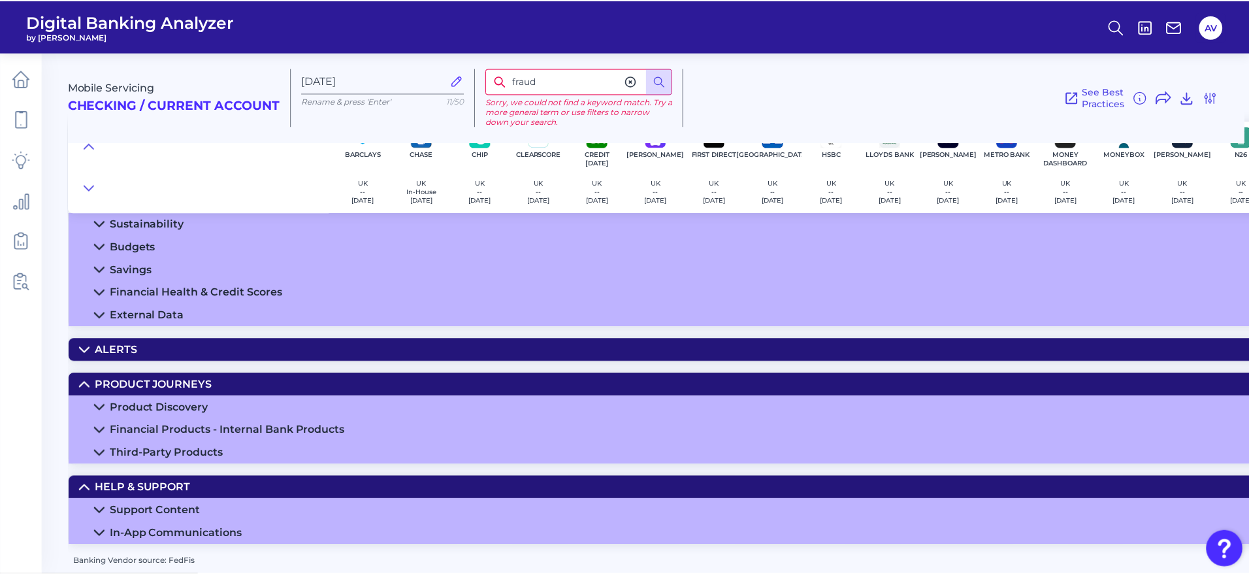
scroll to position [4713, 0]
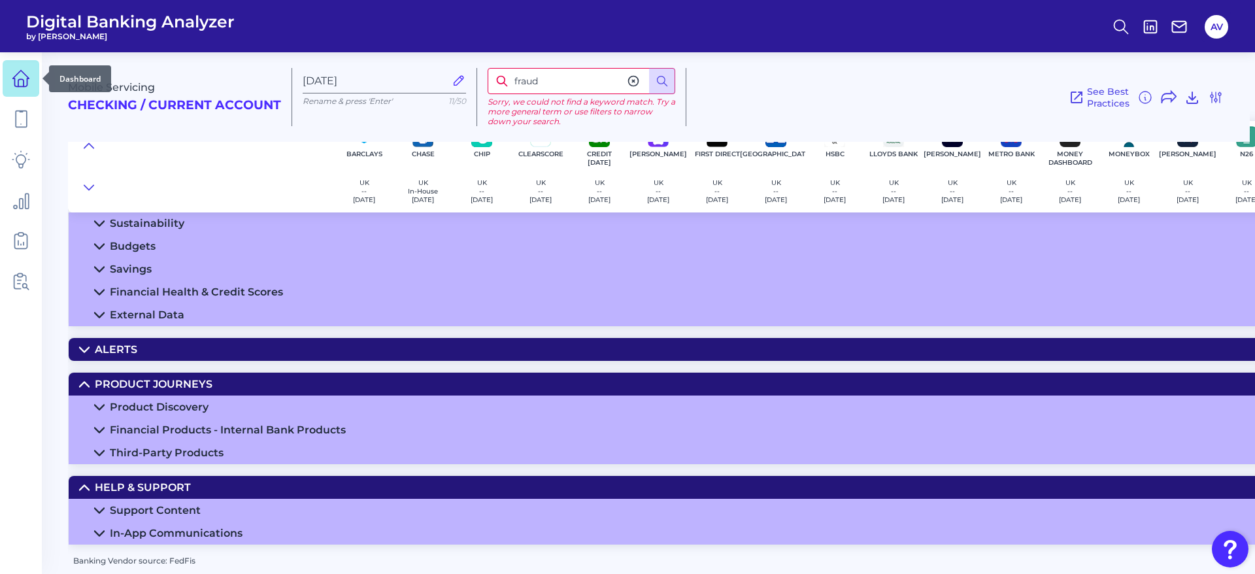
click at [34, 78] on link at bounding box center [21, 78] width 37 height 37
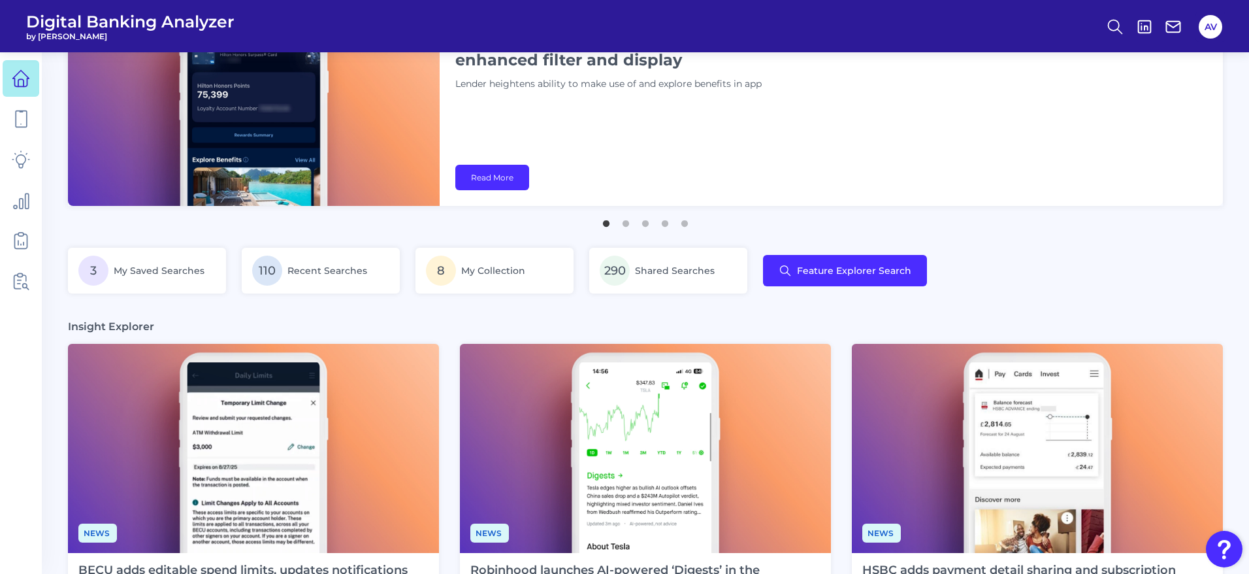
scroll to position [196, 0]
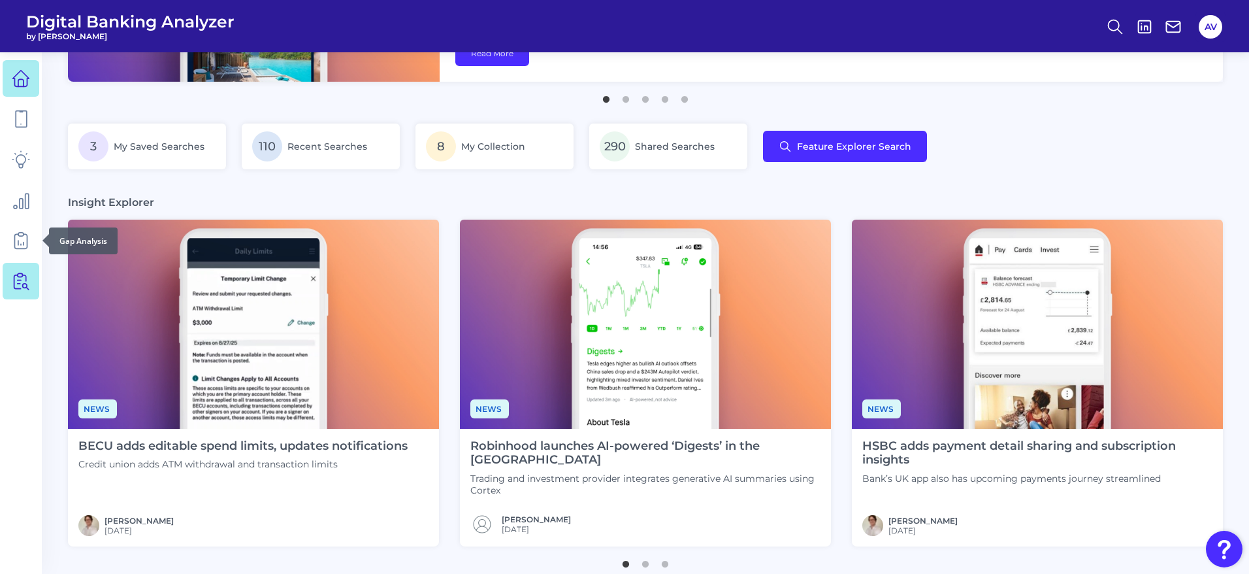
click at [23, 267] on link at bounding box center [21, 281] width 37 height 37
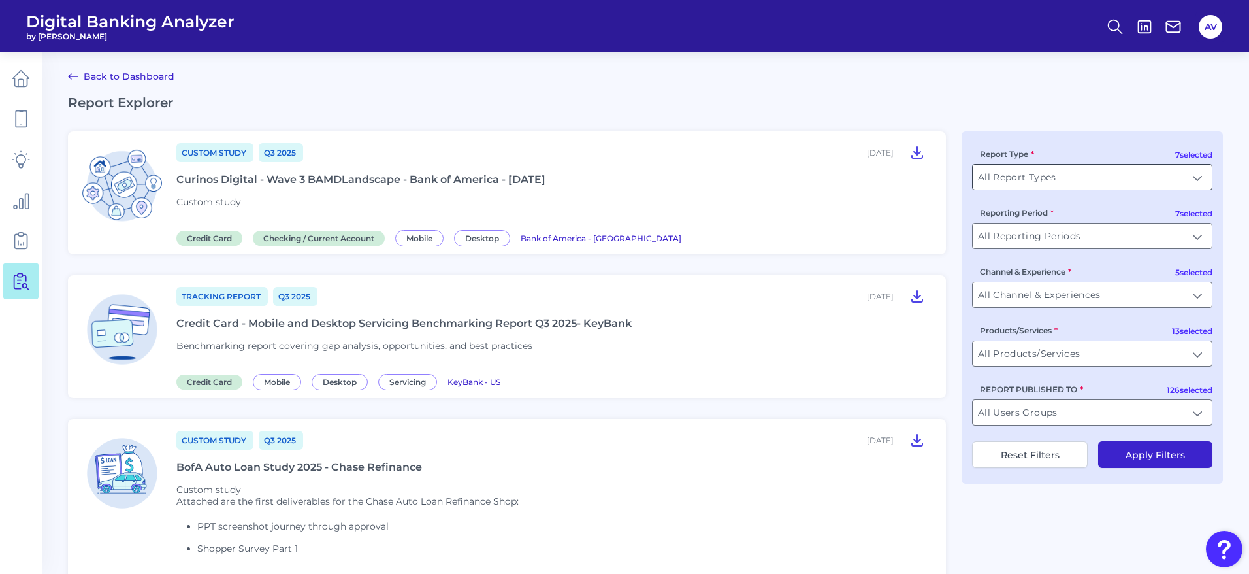
click at [1080, 176] on input "All Report Types" at bounding box center [1092, 177] width 239 height 25
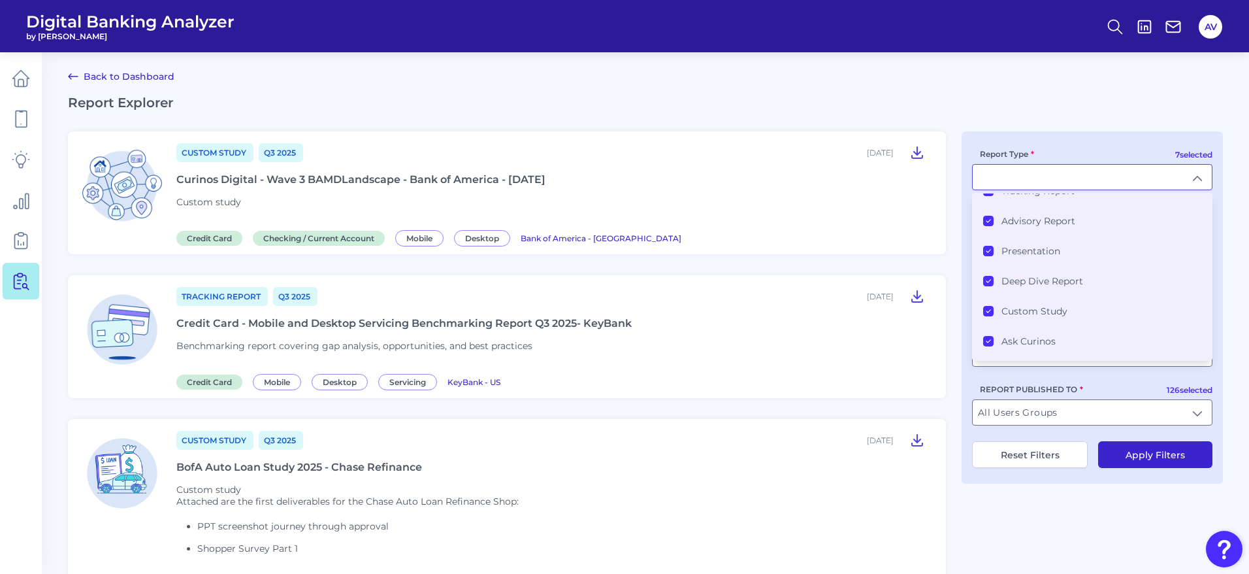
scroll to position [74, 0]
type input "All Report Types"
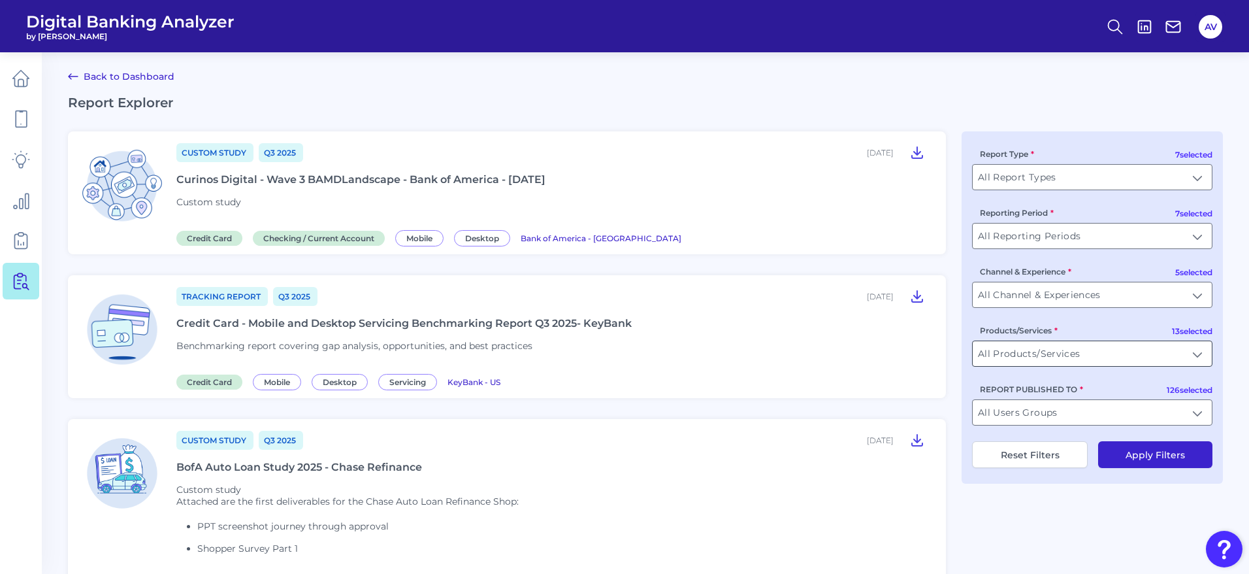
click at [1068, 341] on input "All Products/Services" at bounding box center [1092, 353] width 239 height 25
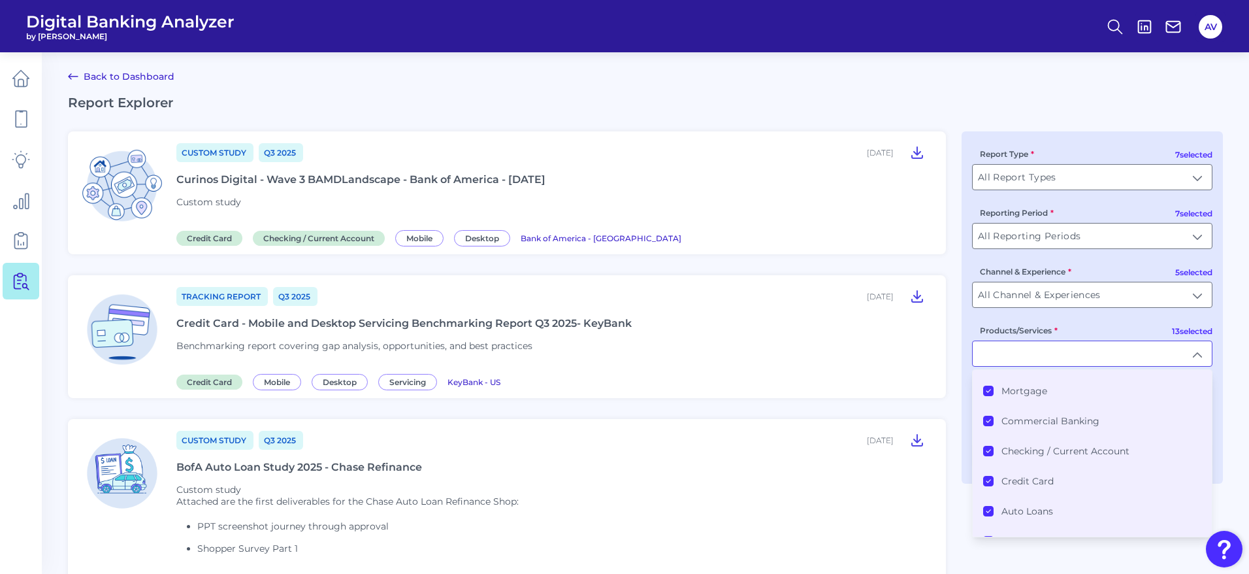
scroll to position [254, 0]
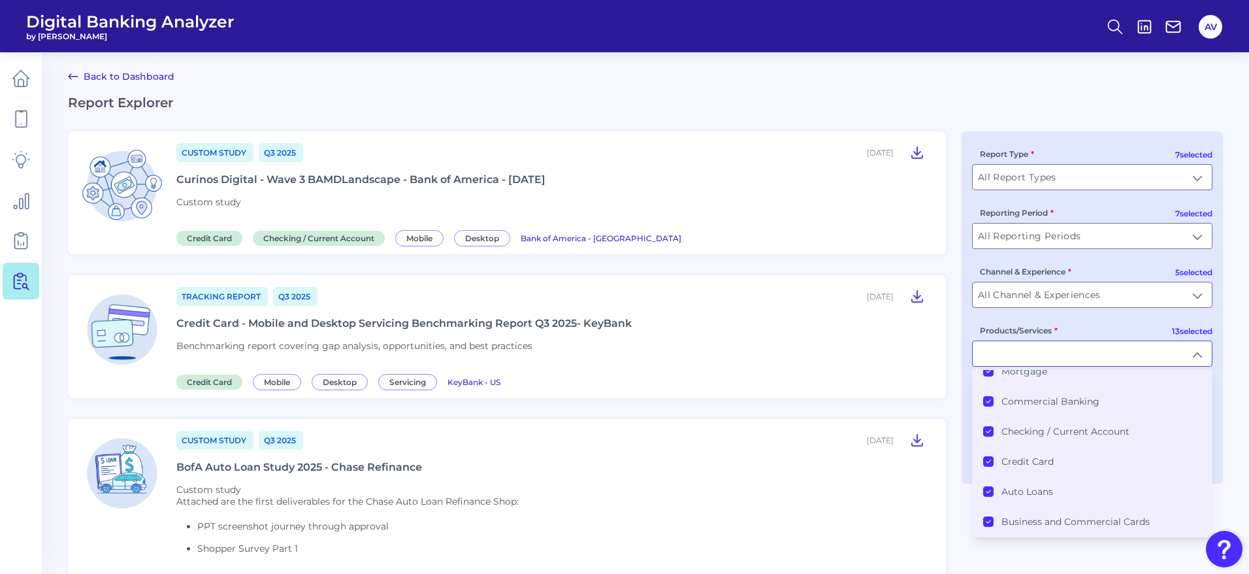
click at [1081, 259] on div "7 selected Report Type All Report Types All Report Types 7 selected Reporting P…" at bounding box center [1092, 307] width 261 height 352
type input "All Products/Services"
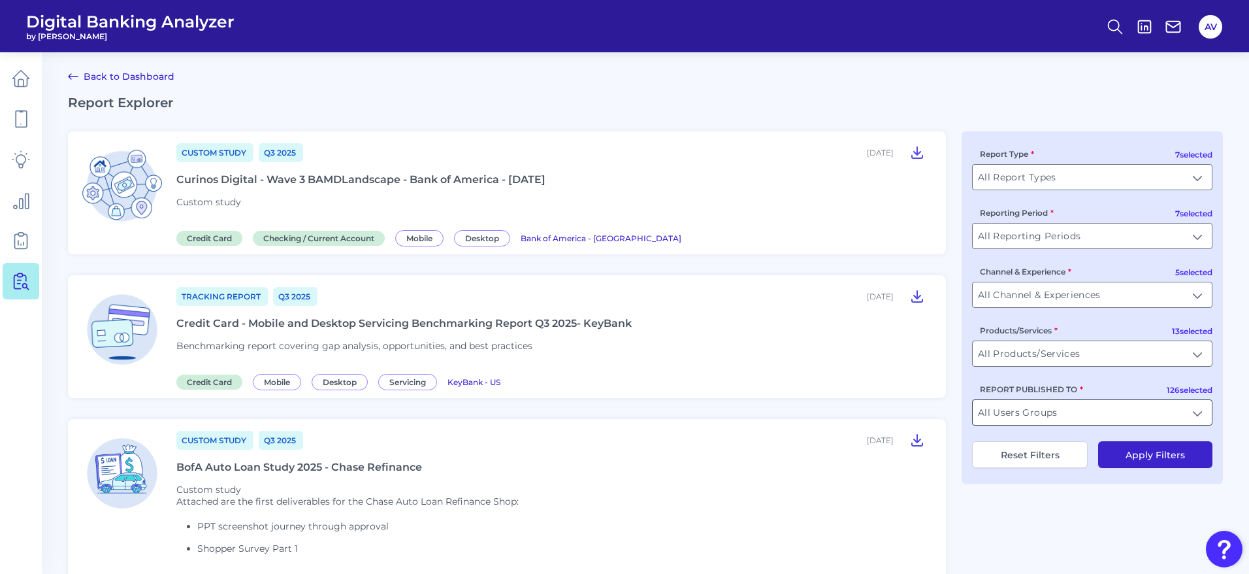
click at [1064, 405] on input "All Users Groups" at bounding box center [1092, 412] width 239 height 25
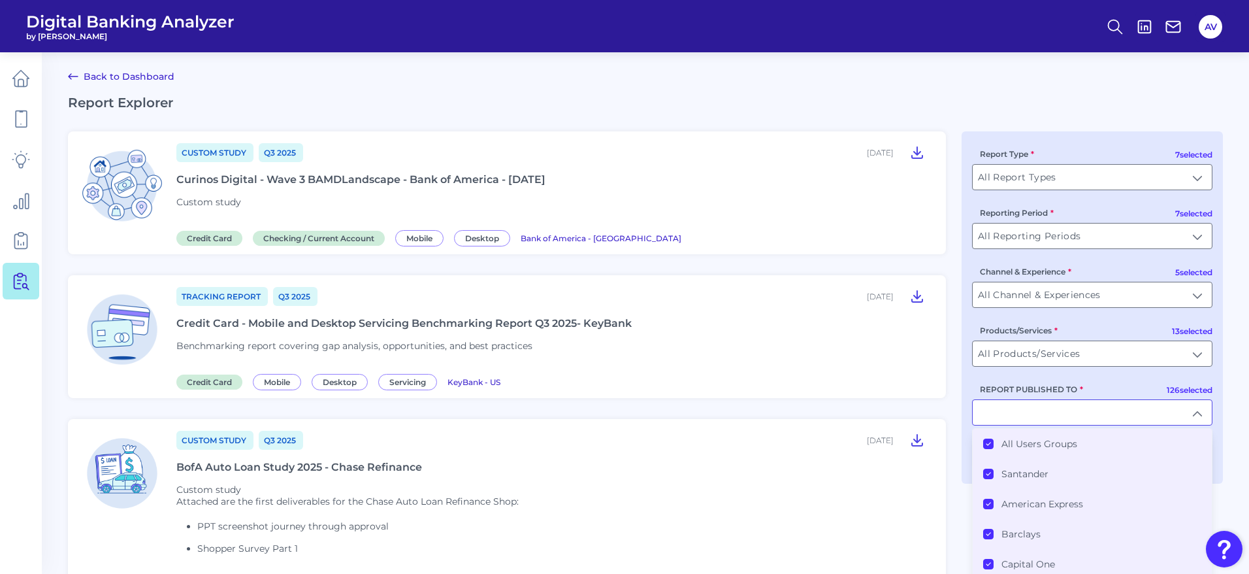
click at [988, 444] on icon at bounding box center [989, 443] width 4 height 3
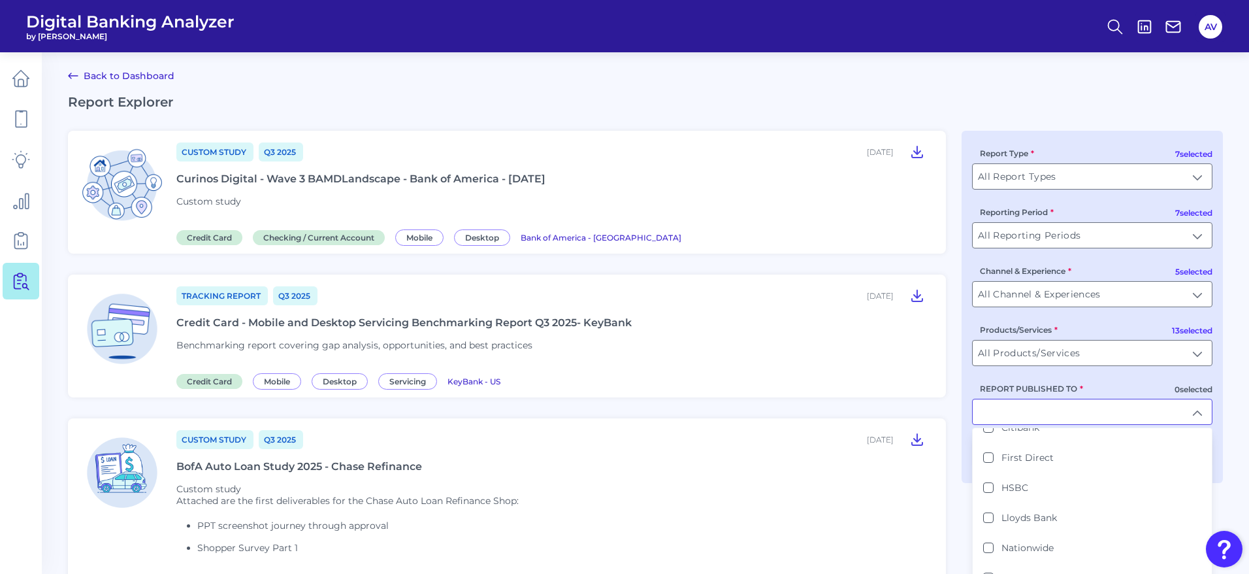
scroll to position [196, 0]
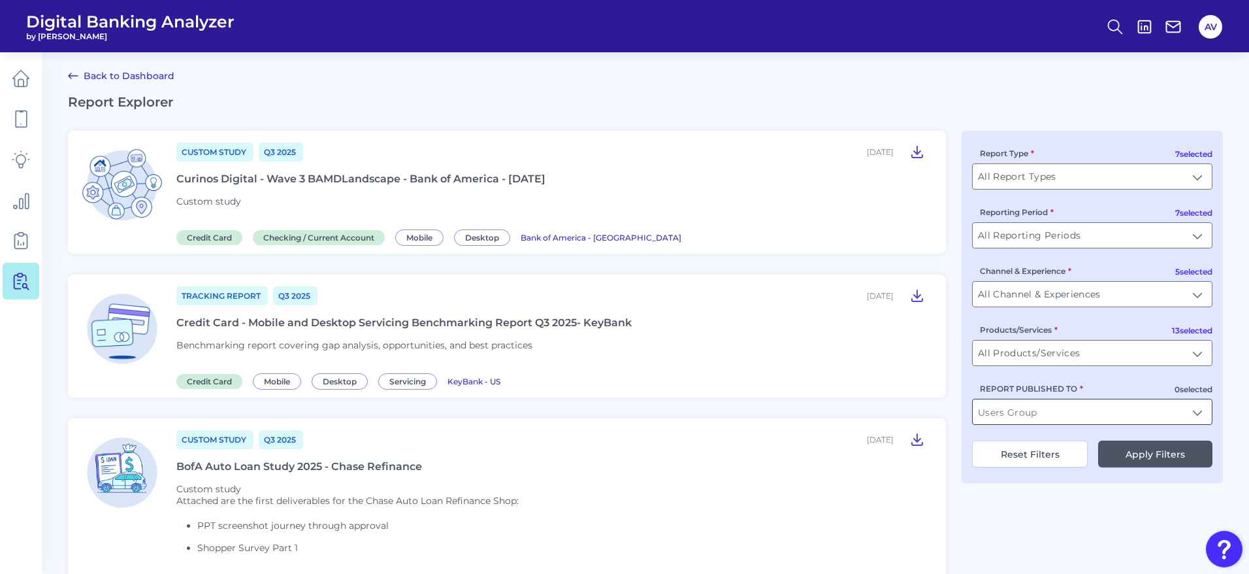
click at [1084, 417] on input "REPORT PUBLISHED TO" at bounding box center [1092, 411] width 239 height 25
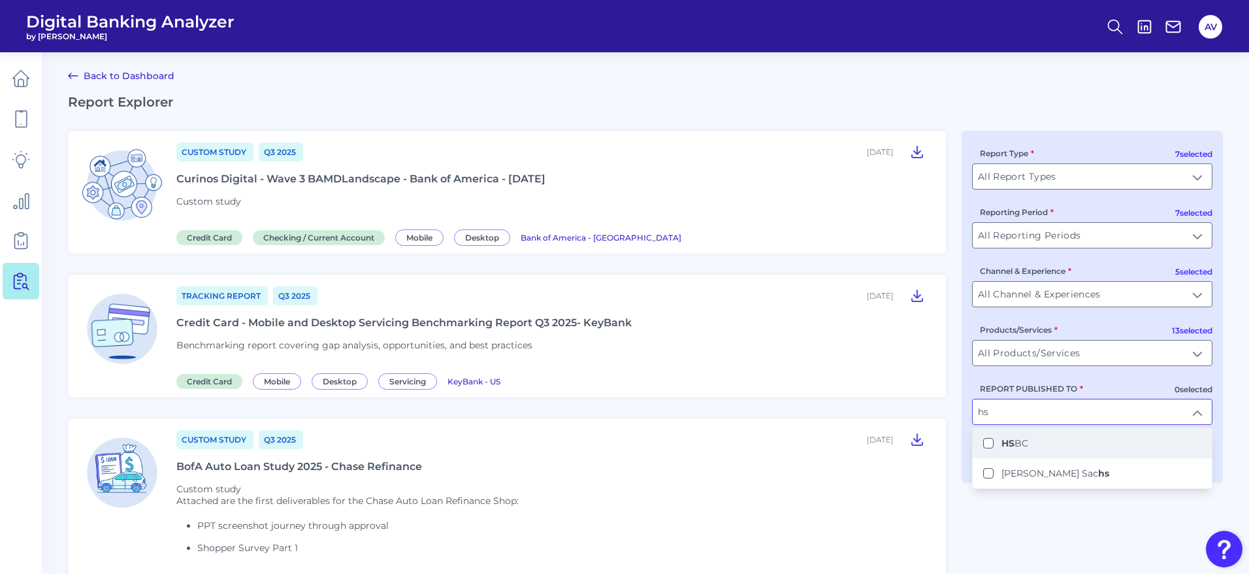
click at [1038, 437] on li "HS BC" at bounding box center [1092, 443] width 239 height 30
type input "HSBC"
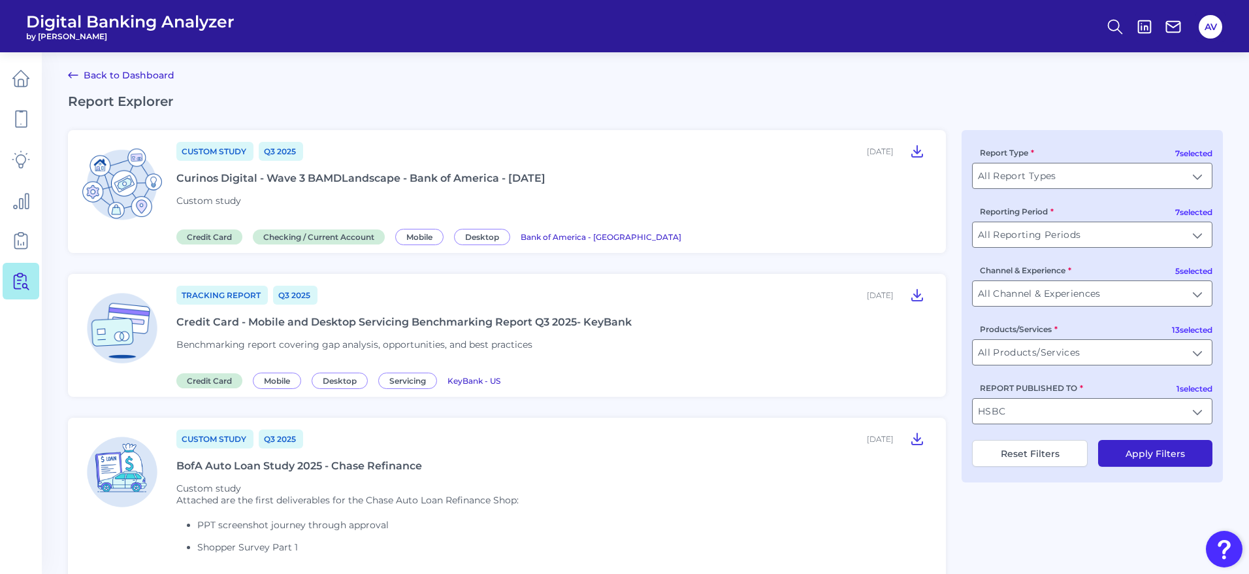
click at [1147, 459] on button "Apply Filters" at bounding box center [1155, 453] width 114 height 27
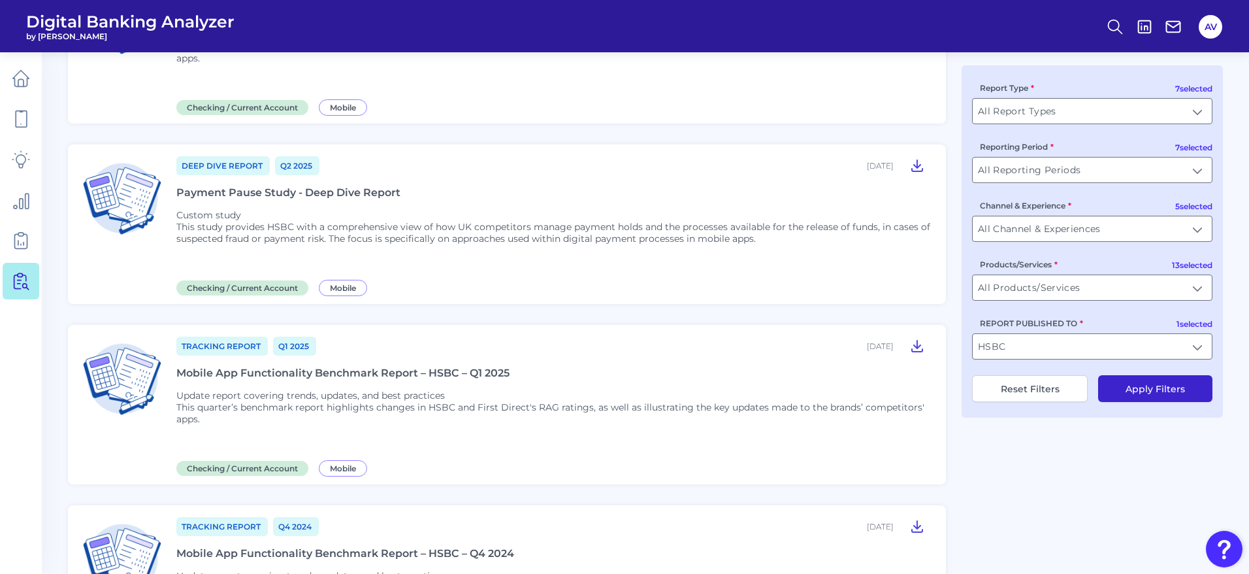
scroll to position [197, 0]
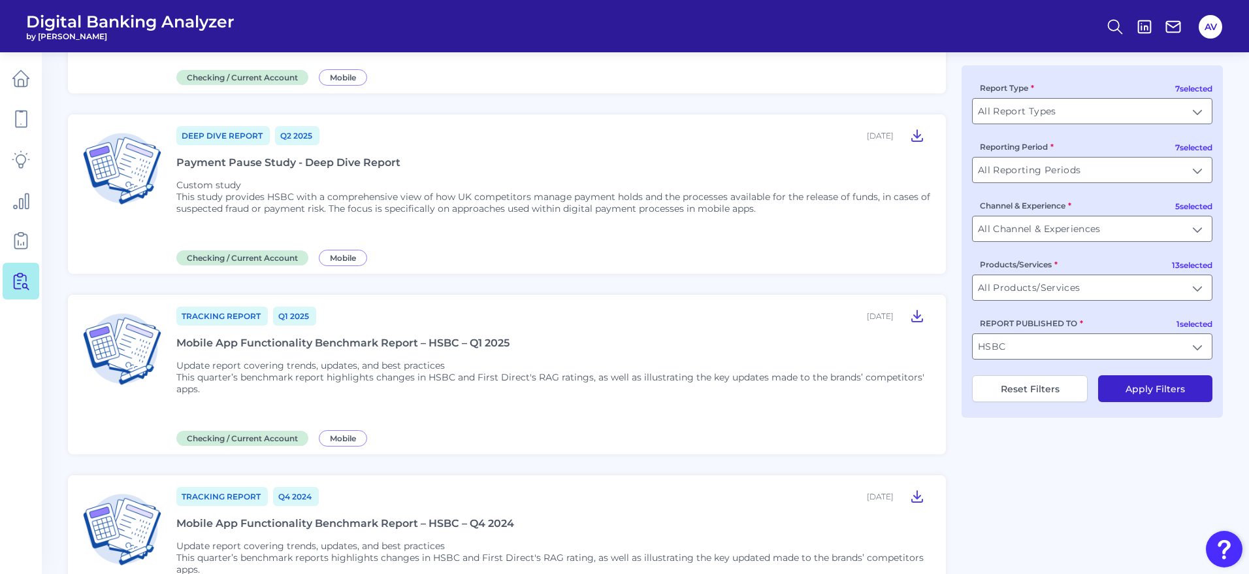
click at [685, 202] on p "This study provides HSBC with a comprehensive view of how UK competitors manage…" at bounding box center [553, 203] width 754 height 24
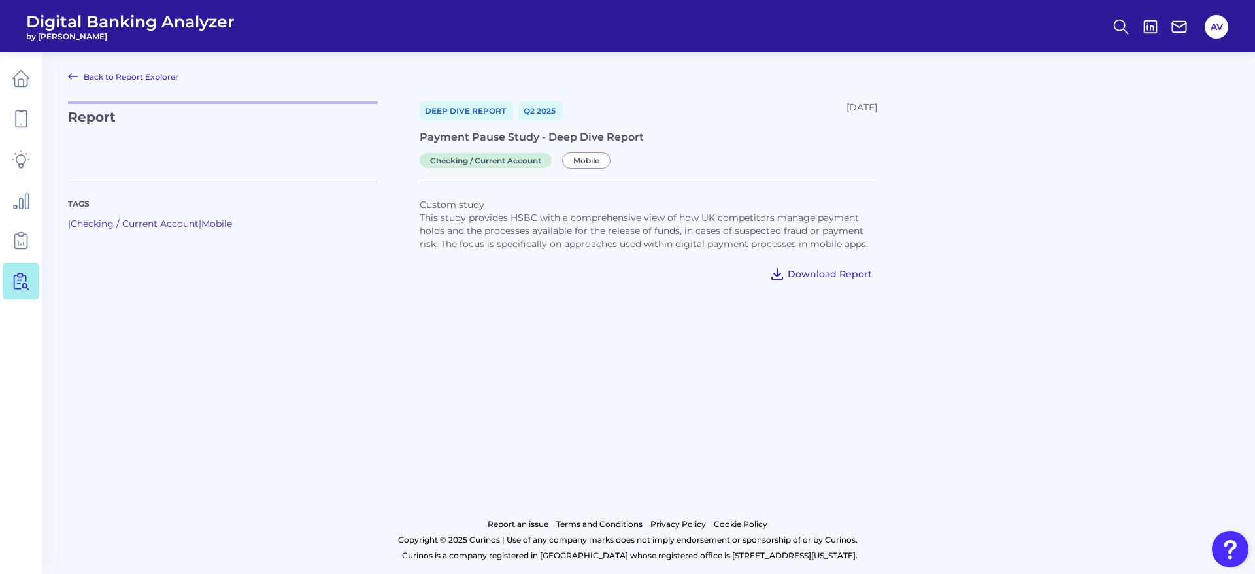
click at [802, 272] on span "Download Report" at bounding box center [829, 274] width 84 height 12
